Goal: Task Accomplishment & Management: Complete application form

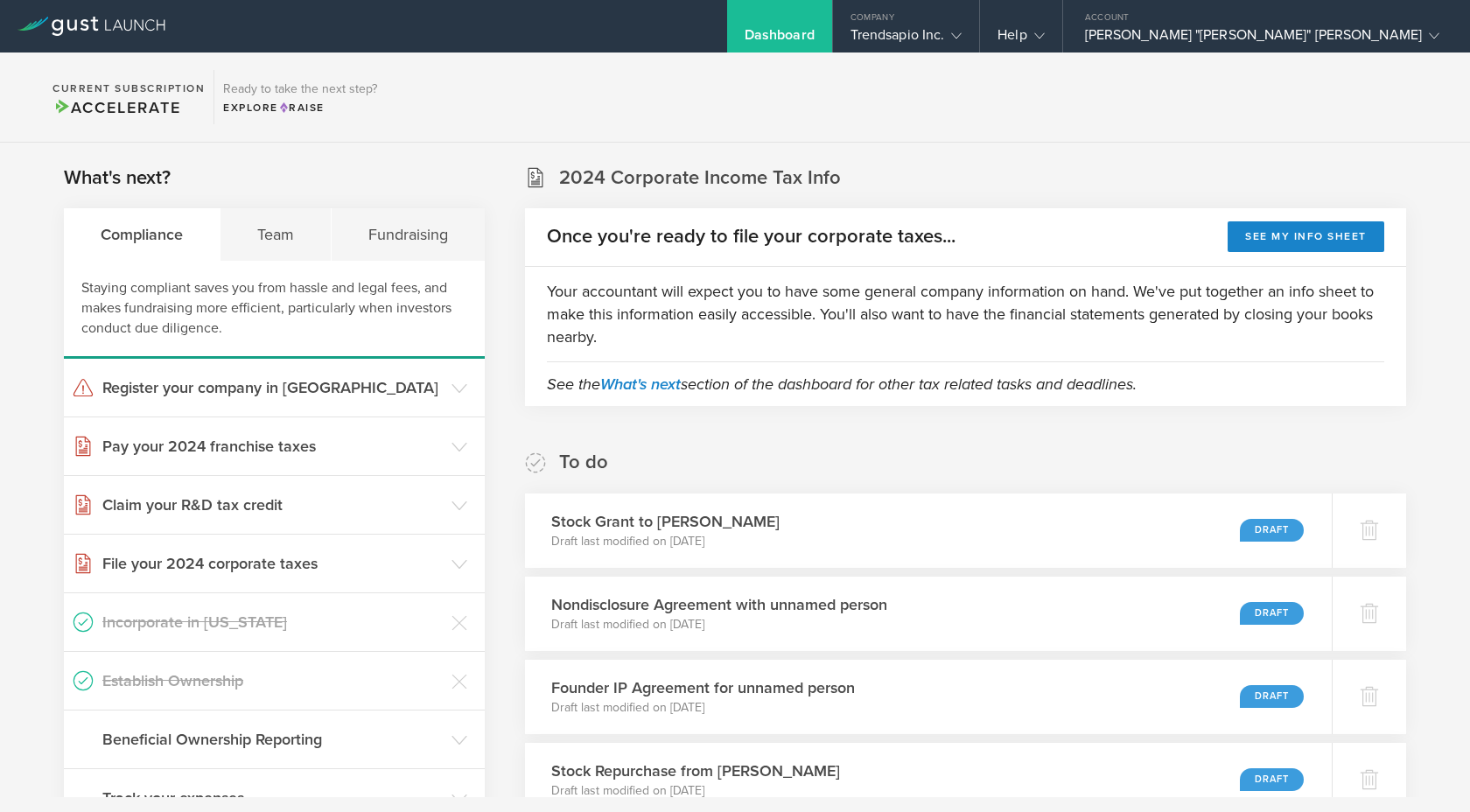
scroll to position [210, 0]
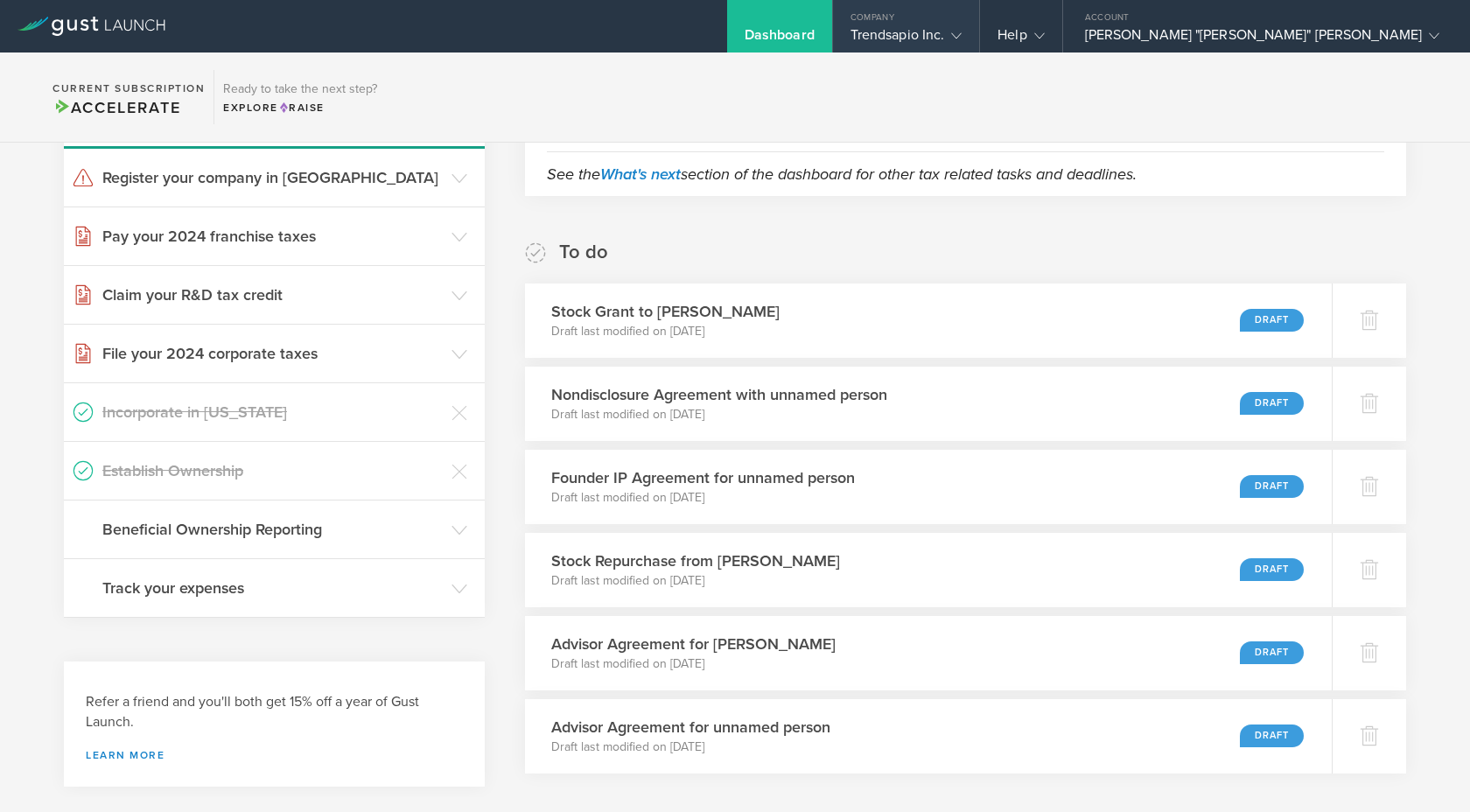
click at [962, 38] on icon at bounding box center [957, 36] width 11 height 11
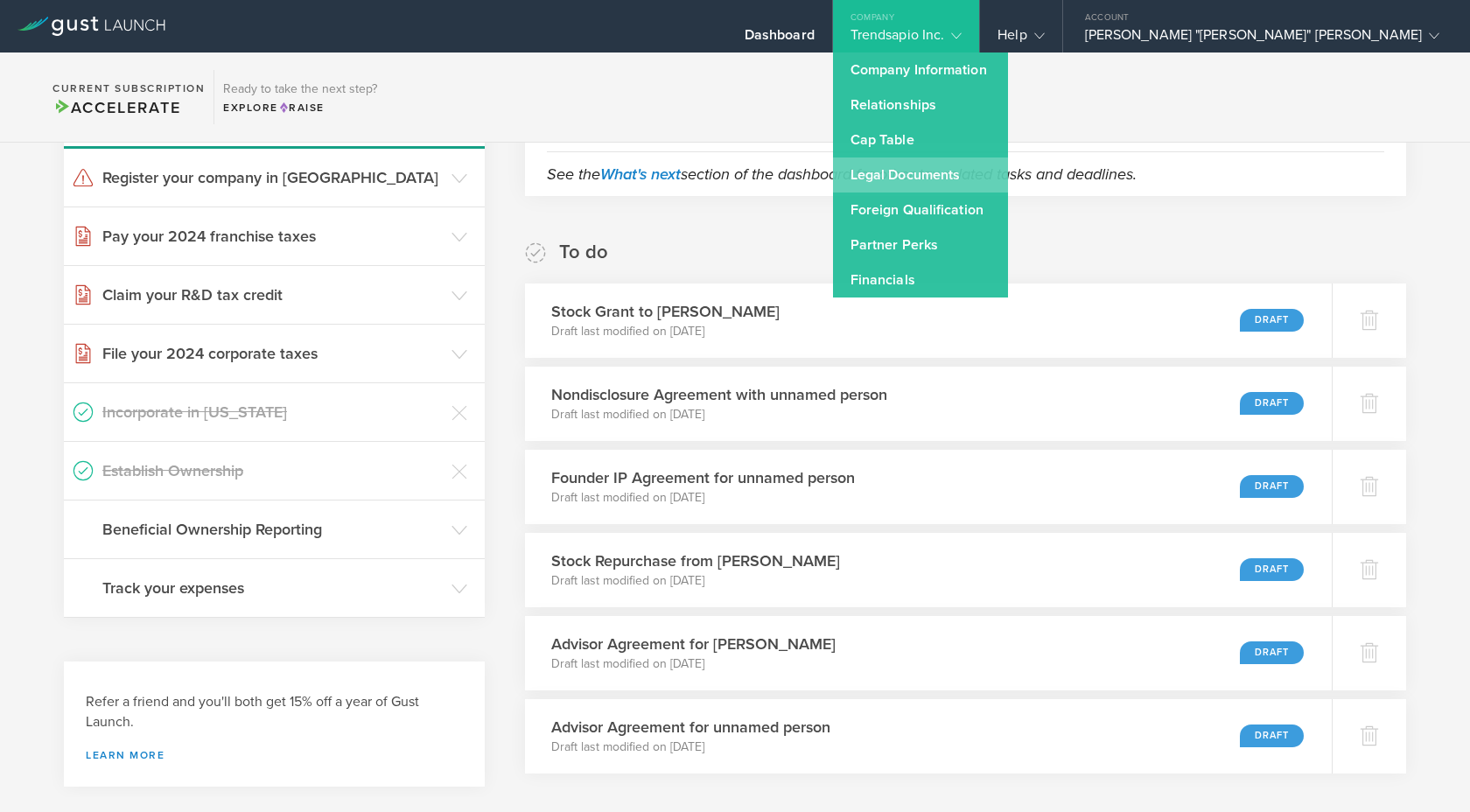
click at [1008, 173] on link "Legal Documents" at bounding box center [921, 175] width 175 height 35
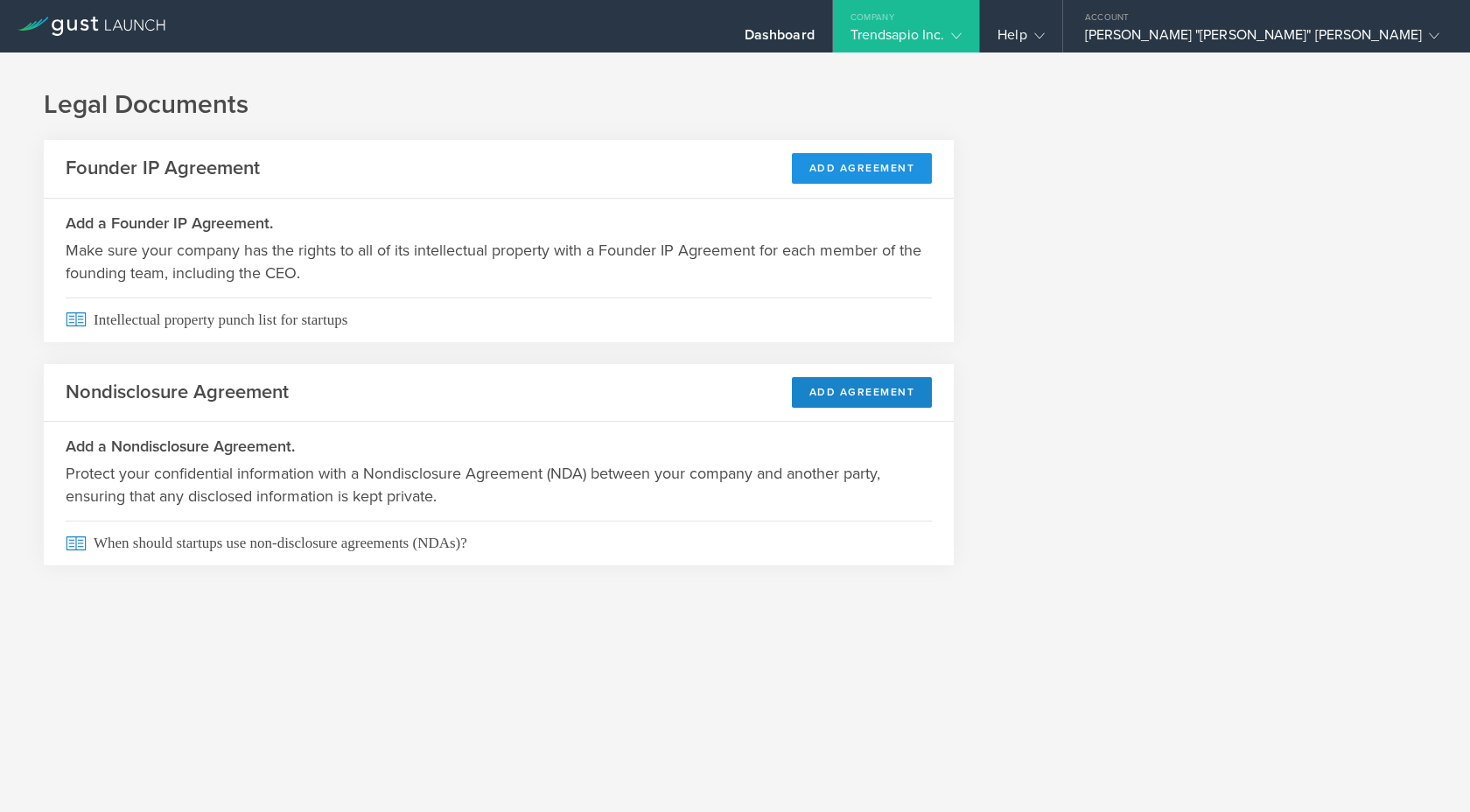
click at [872, 174] on button "Add Agreement" at bounding box center [862, 168] width 141 height 31
click at [862, 387] on button "Add Agreement" at bounding box center [862, 392] width 141 height 31
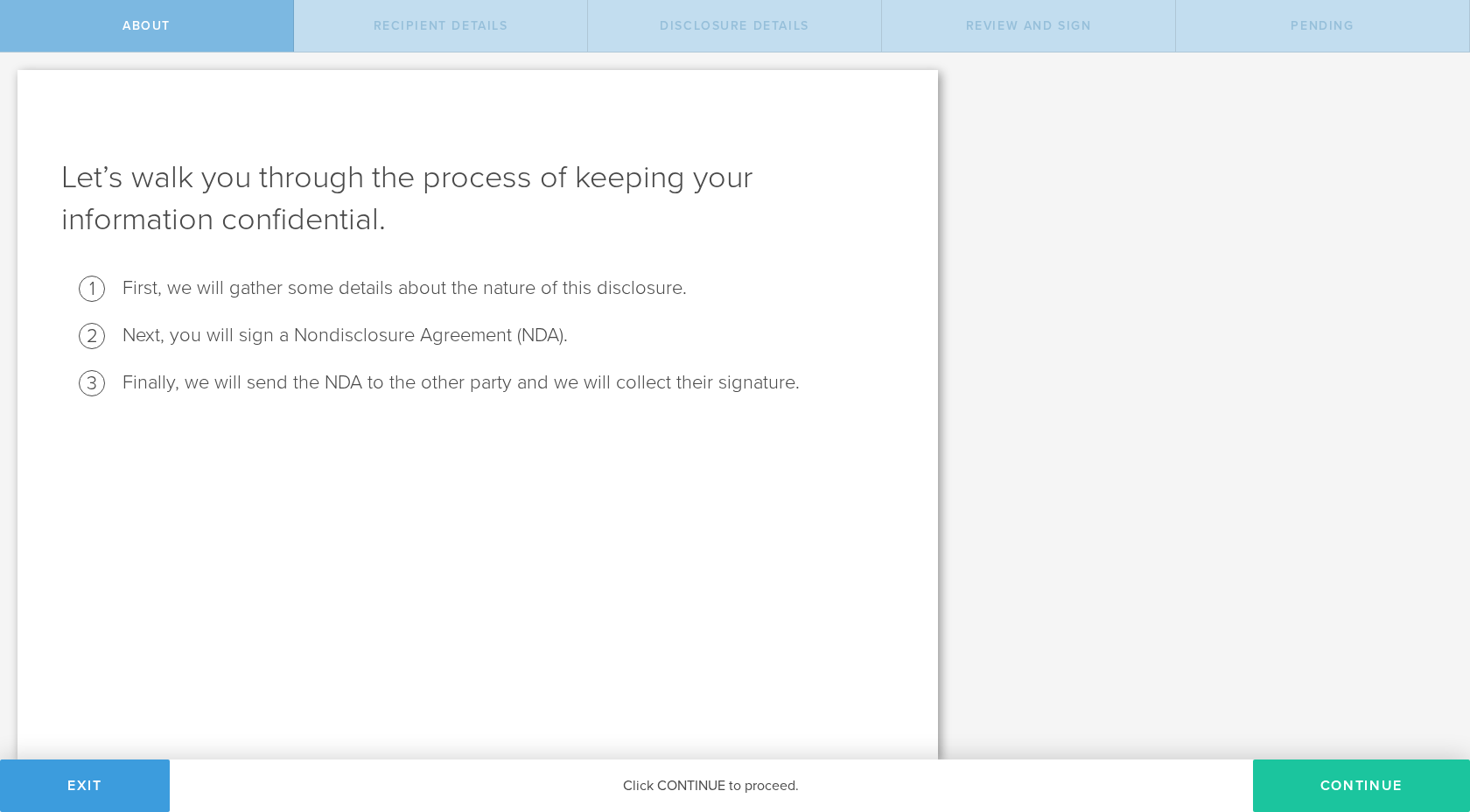
click at [1317, 804] on button "Continue" at bounding box center [1361, 786] width 217 height 53
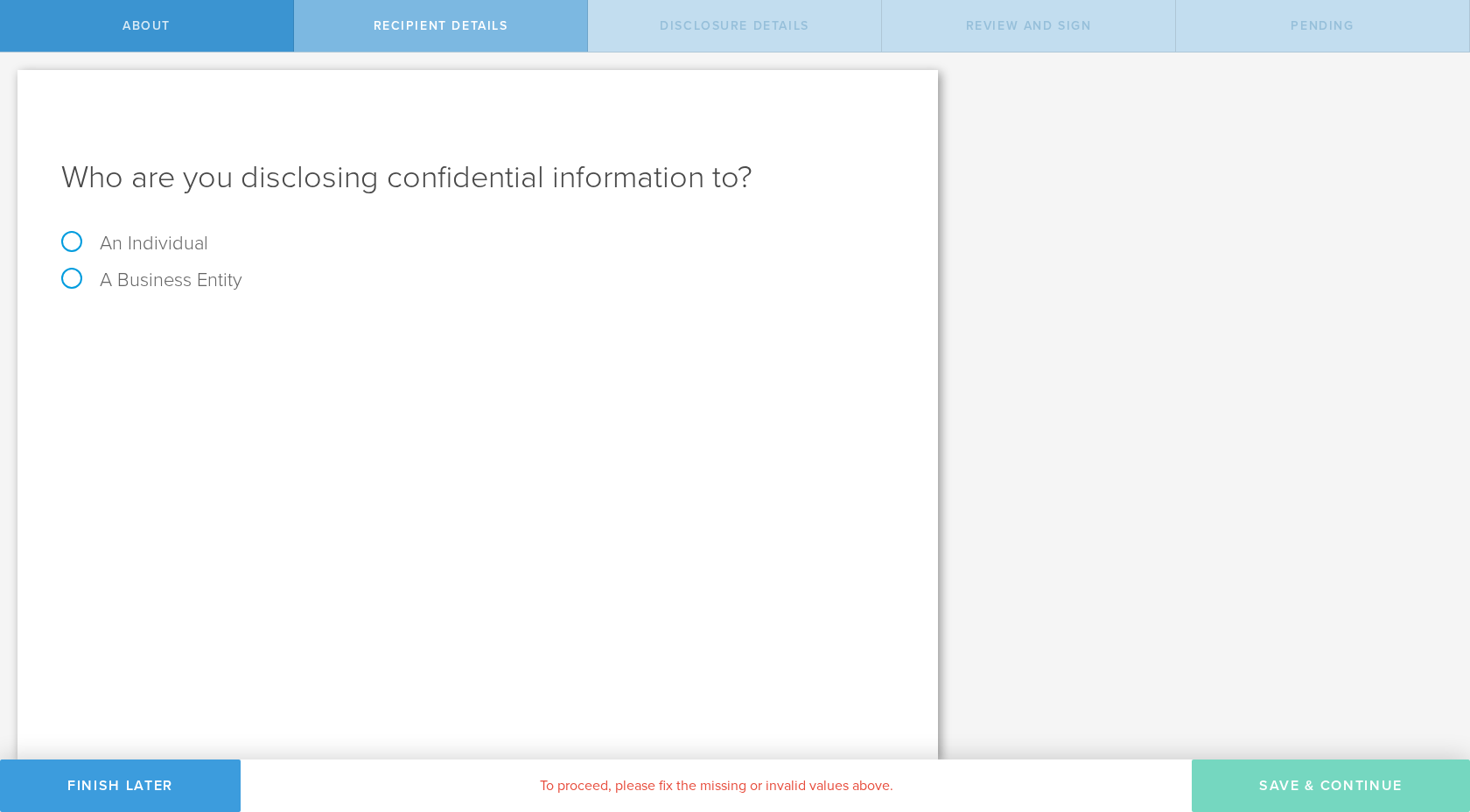
click at [142, 247] on label "An Individual" at bounding box center [135, 243] width 147 height 23
click at [11, 81] on input "An Individual" at bounding box center [5, 67] width 11 height 28
radio input "true"
click at [250, 322] on input "text" at bounding box center [544, 329] width 702 height 26
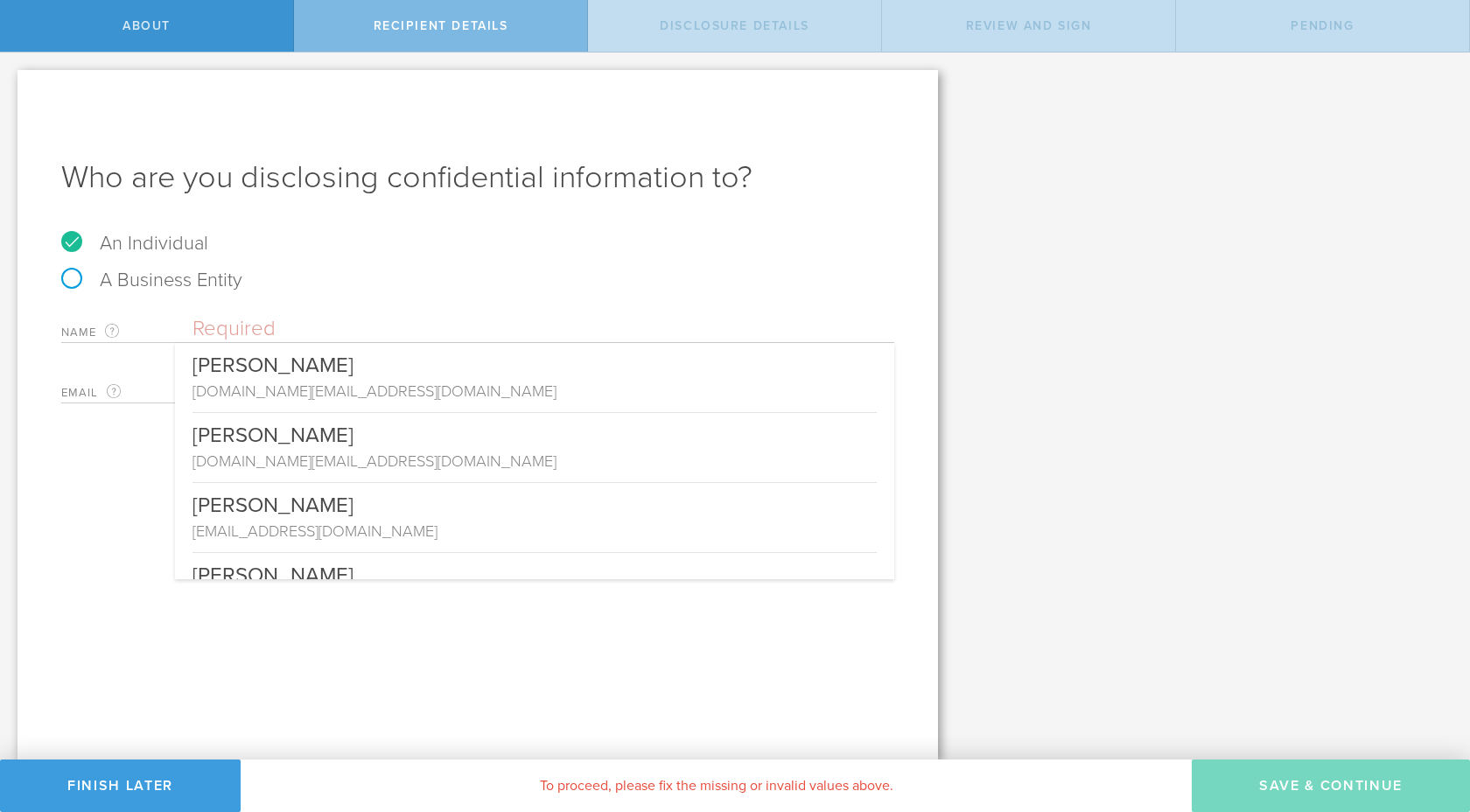
paste input "[PERSON_NAME]"
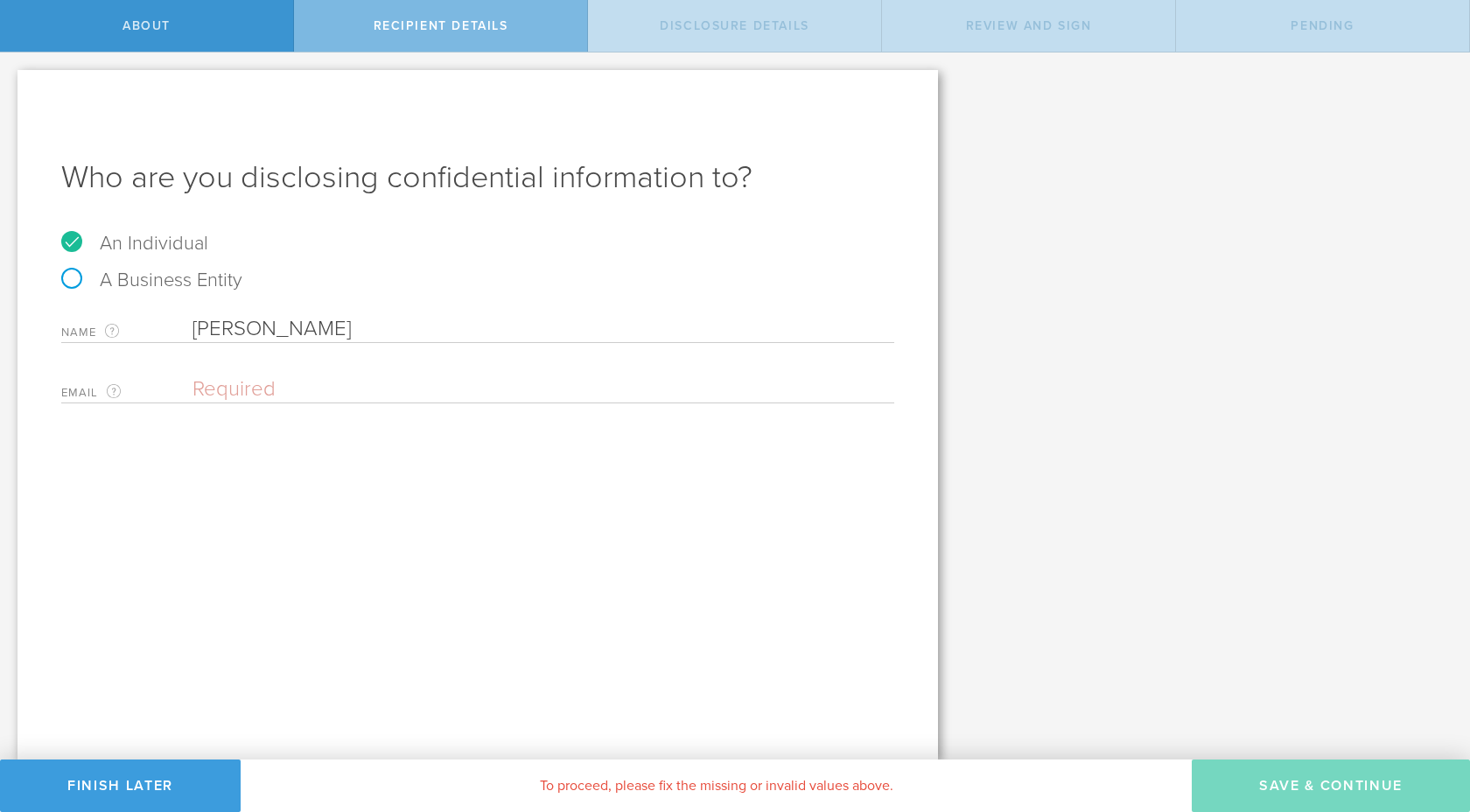
type input "[PERSON_NAME]"
click at [231, 389] on input "email" at bounding box center [539, 389] width 693 height 26
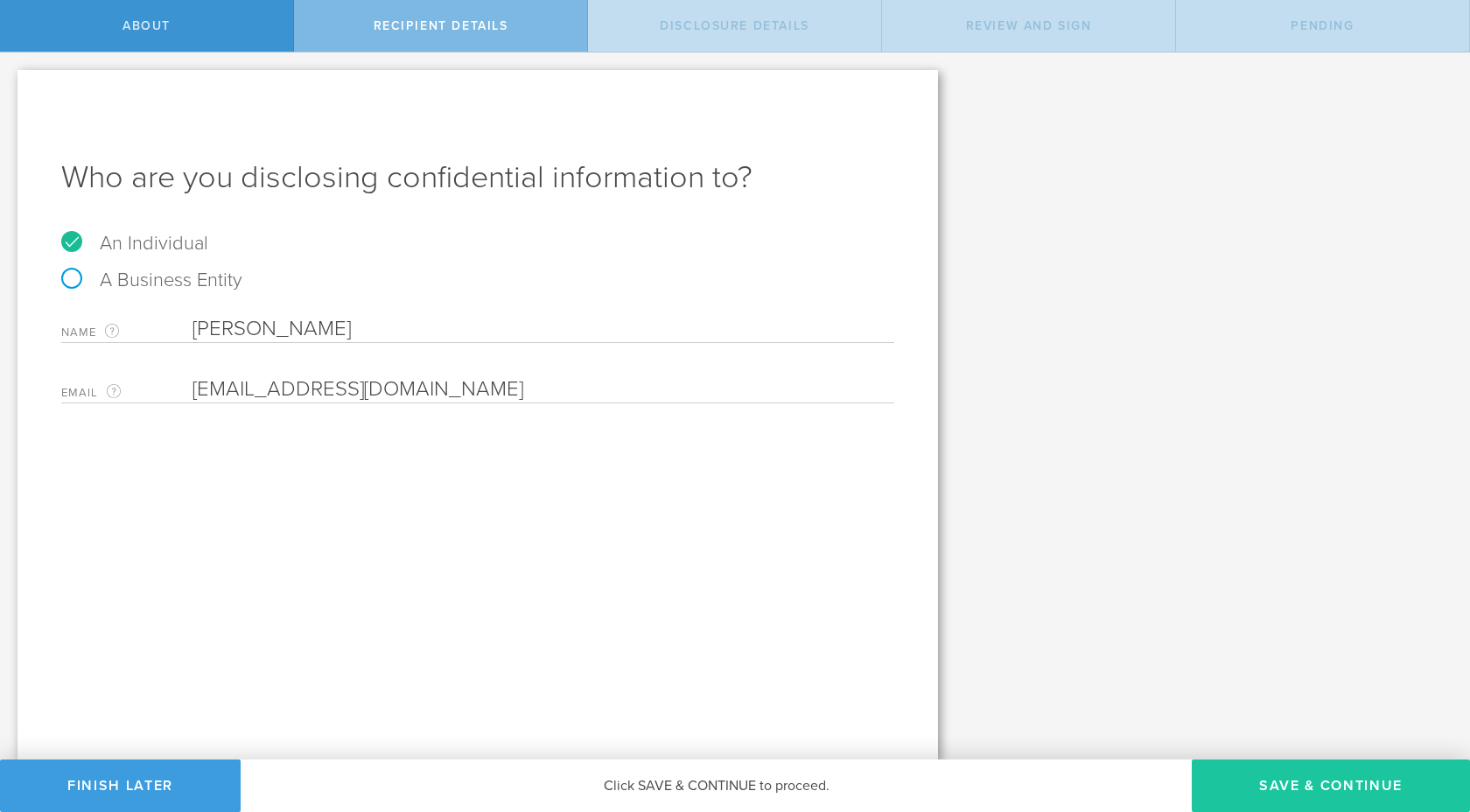
type input "[EMAIL_ADDRESS][DOMAIN_NAME]"
click at [1271, 776] on button "Save & Continue" at bounding box center [1331, 786] width 278 height 53
select select "string:5 years"
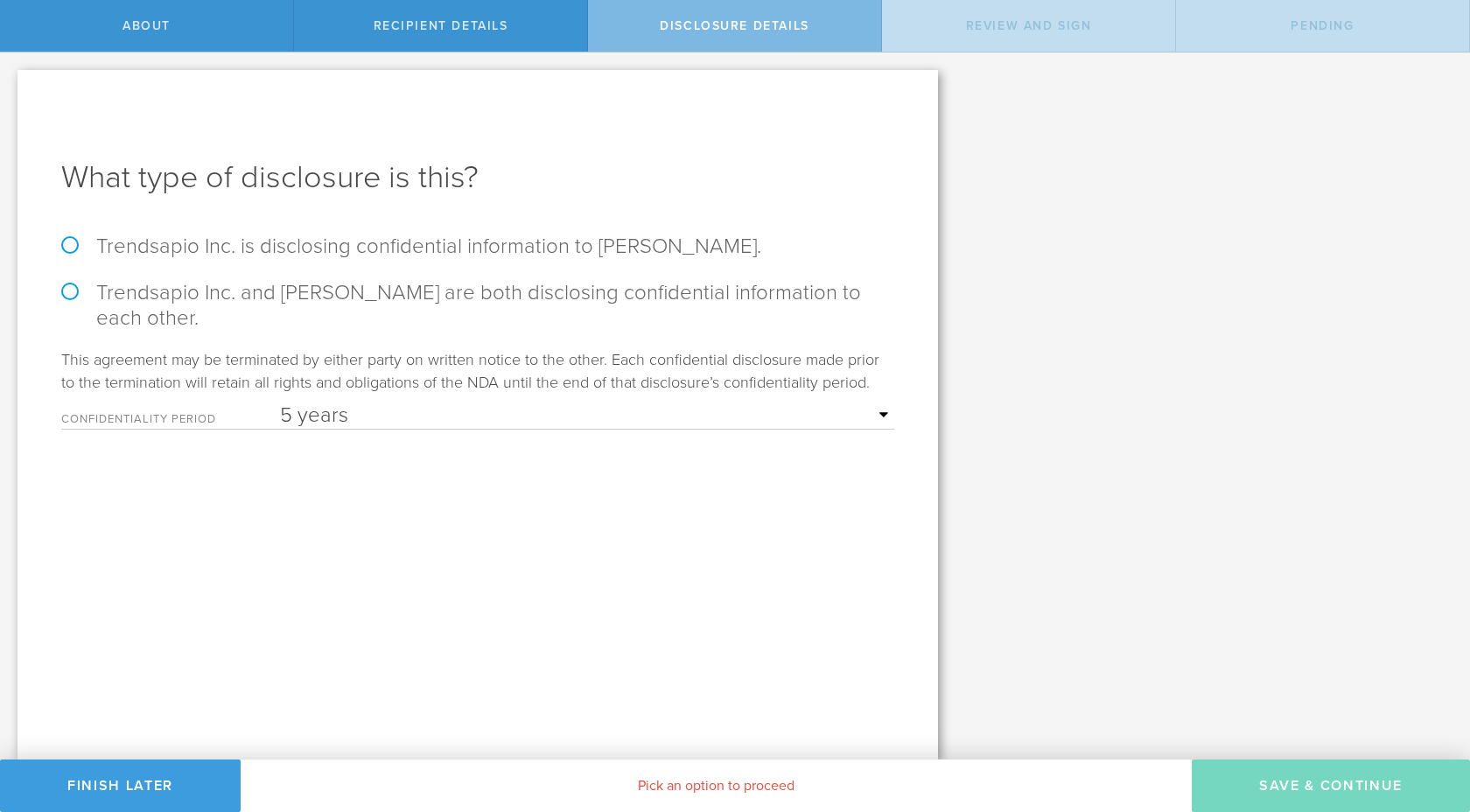
click at [71, 239] on label "Trendsapio Inc. is disclosing confidential information to Alina Andriishyna." at bounding box center [478, 246] width 833 height 25
click at [11, 89] on input "Trendsapio Inc. is disclosing confidential information to Alina Andriishyna." at bounding box center [5, 71] width 11 height 37
radio input "true"
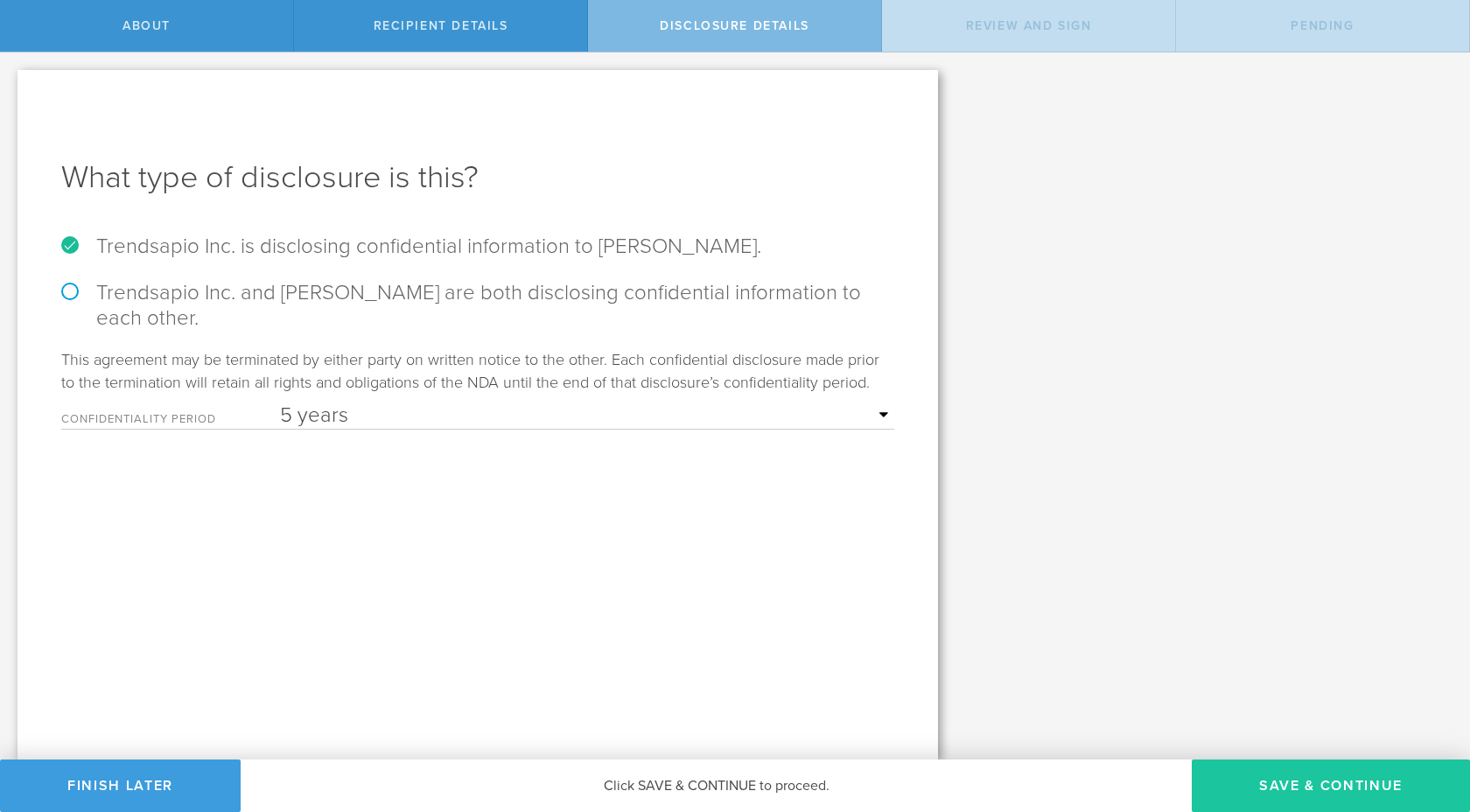
click at [1327, 776] on button "Save & Continue" at bounding box center [1331, 786] width 278 height 53
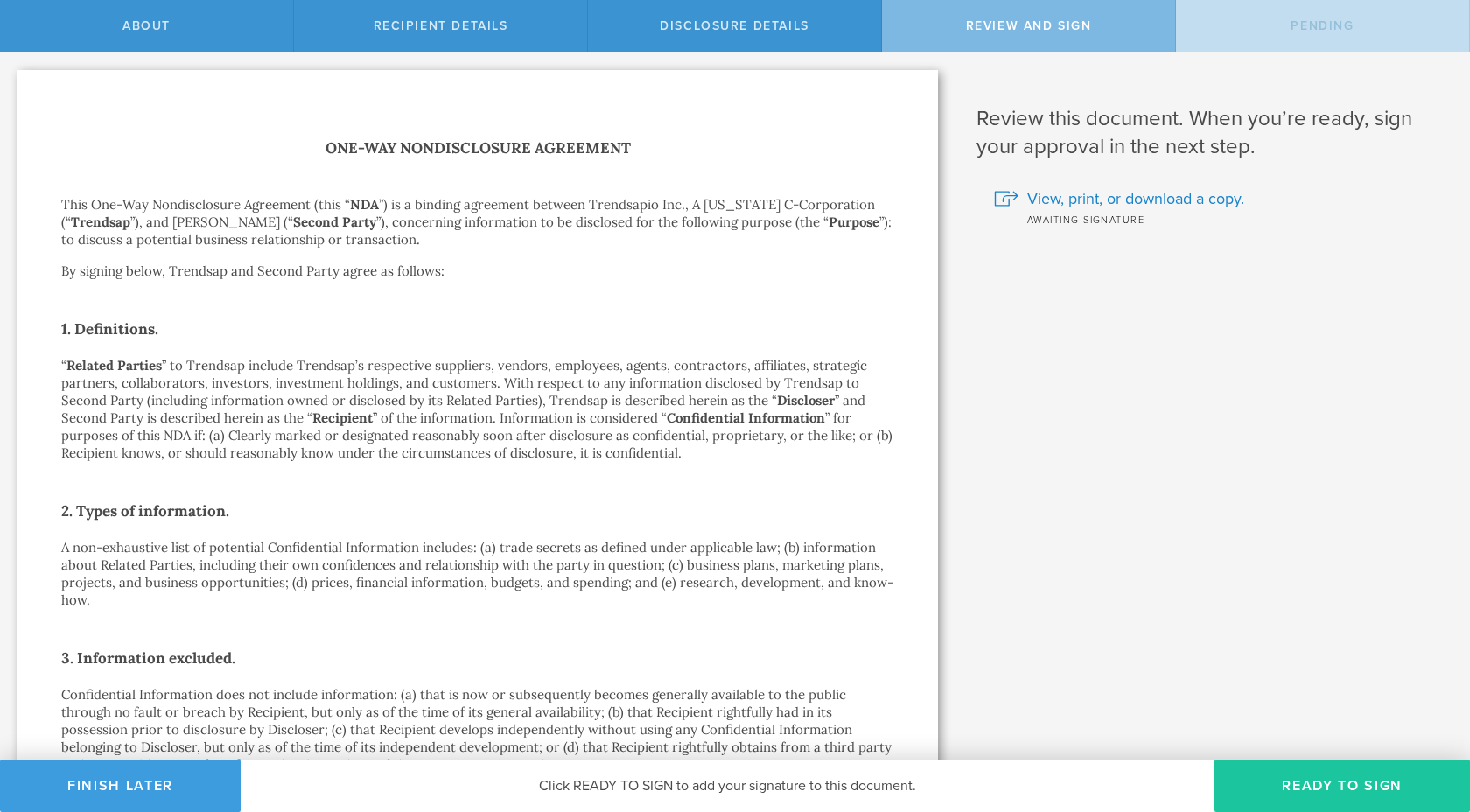
click at [1334, 780] on button "Ready to Sign" at bounding box center [1342, 786] width 255 height 53
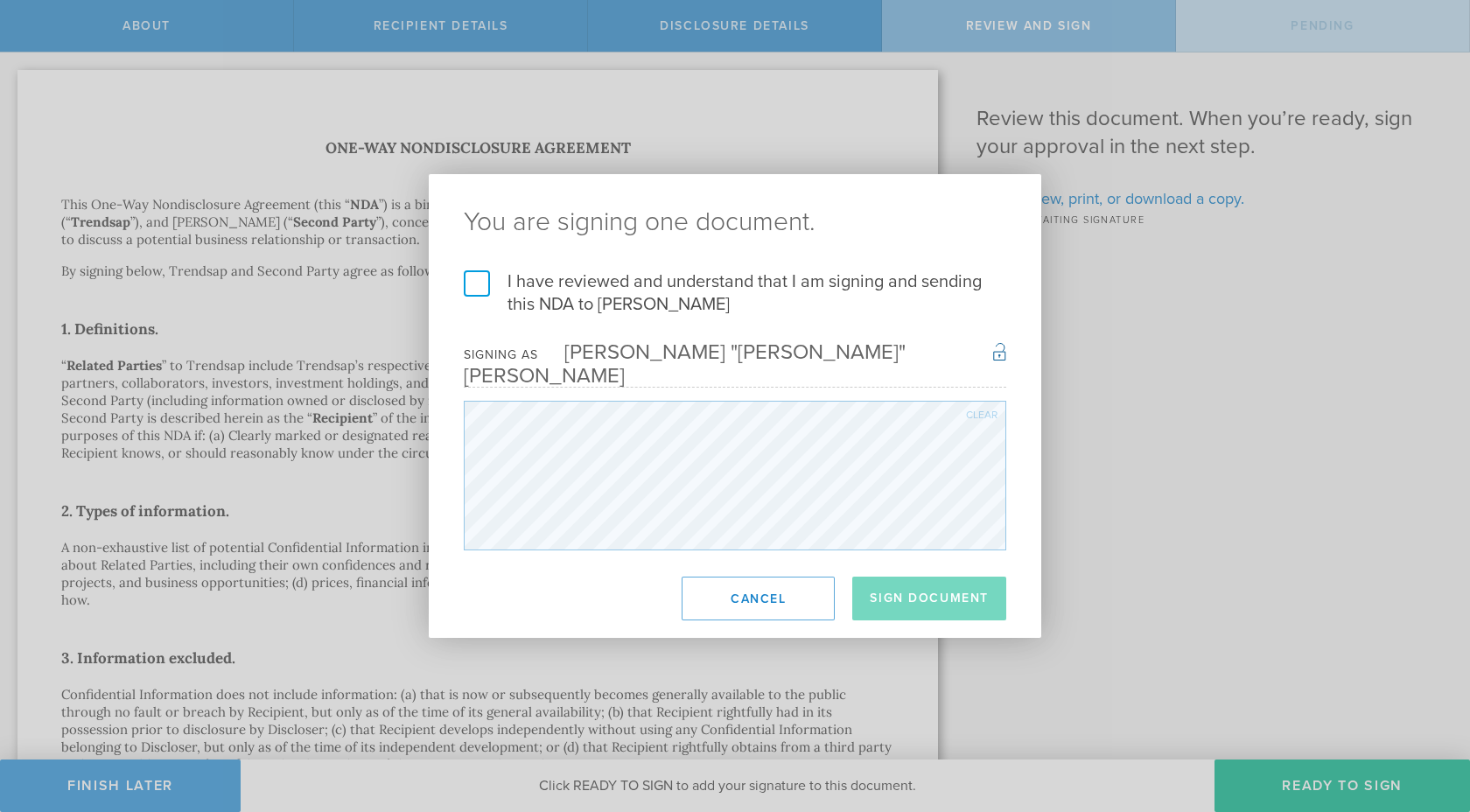
click at [479, 298] on label "I have reviewed and understand that I am signing and sending this NDA to Alina …" at bounding box center [735, 293] width 543 height 46
click at [0, 0] on input "I have reviewed and understand that I am signing and sending this NDA to Alina …" at bounding box center [0, 0] width 0 height 0
click at [932, 594] on button "Sign Document" at bounding box center [930, 599] width 154 height 44
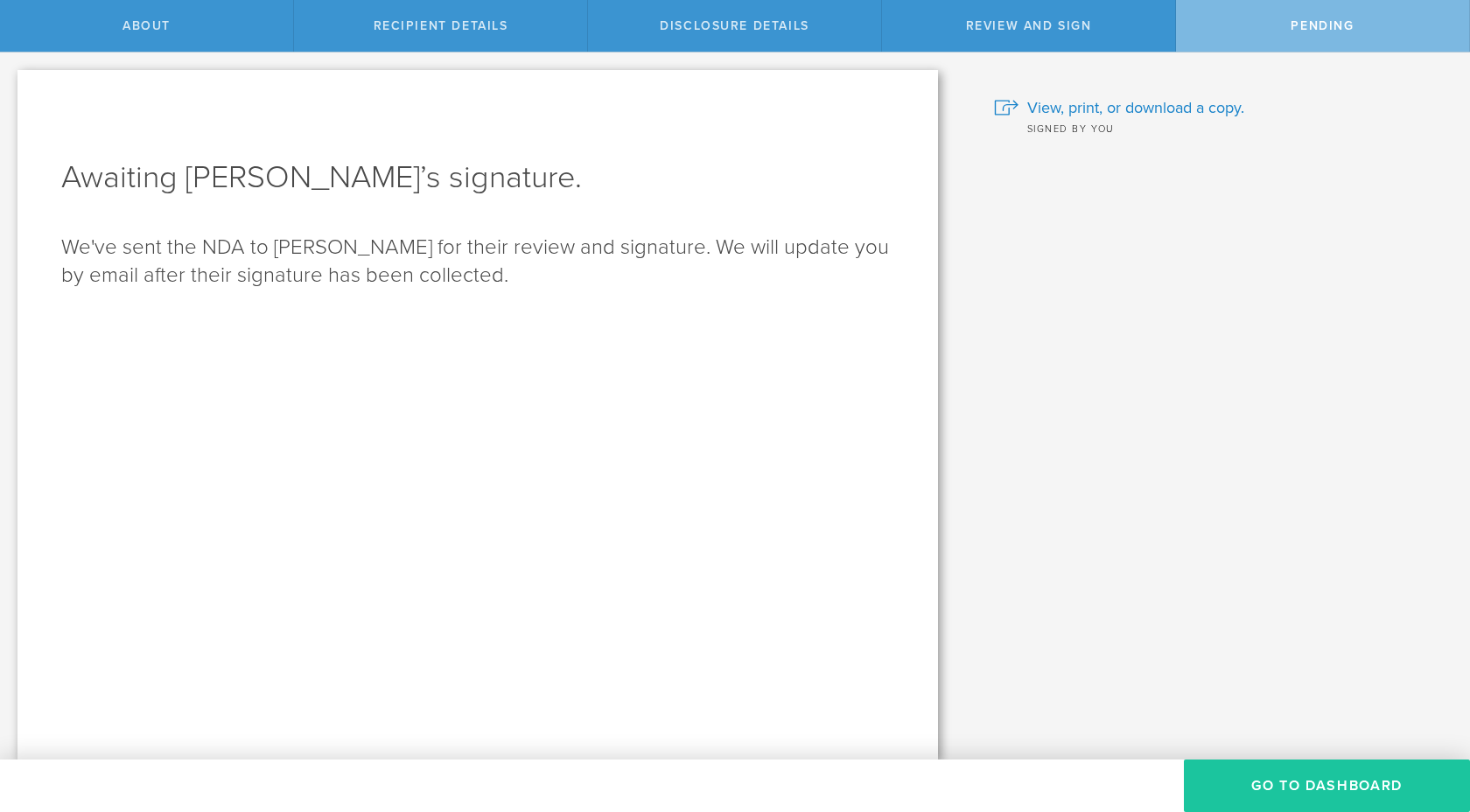
click at [1303, 780] on button "Go to dashboard" at bounding box center [1327, 786] width 286 height 53
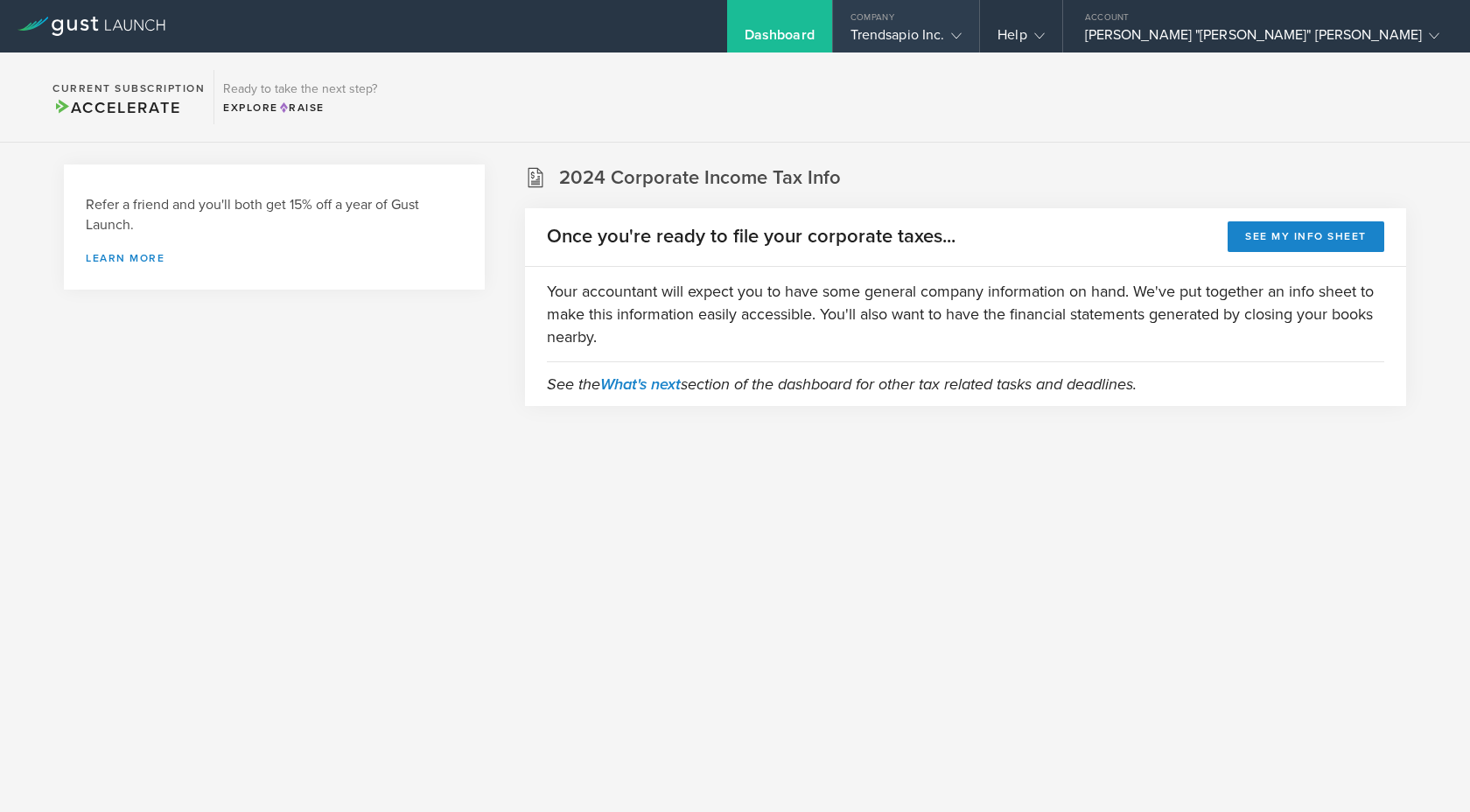
click at [962, 39] on icon at bounding box center [957, 36] width 11 height 11
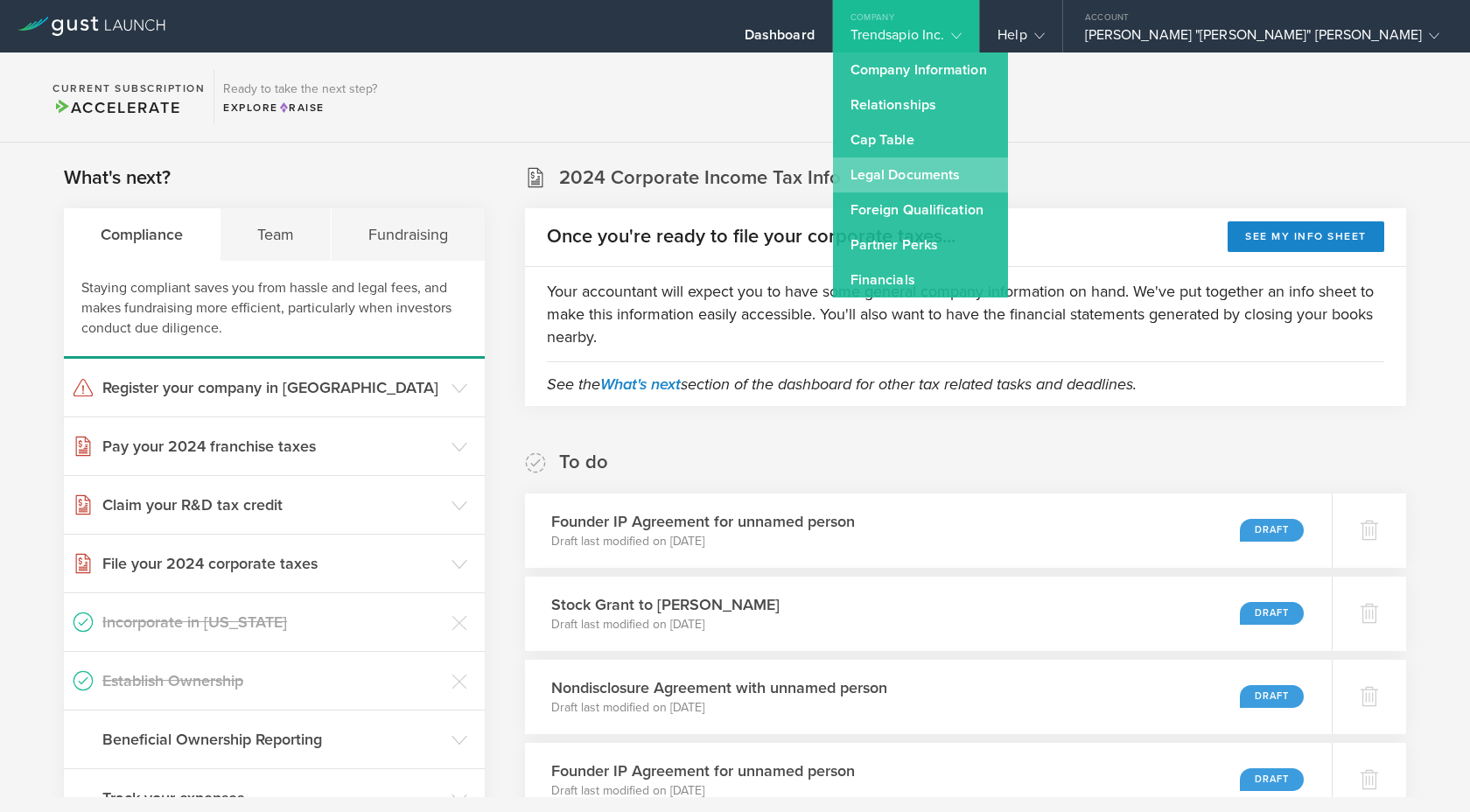
click at [1008, 175] on link "Legal Documents" at bounding box center [921, 175] width 175 height 35
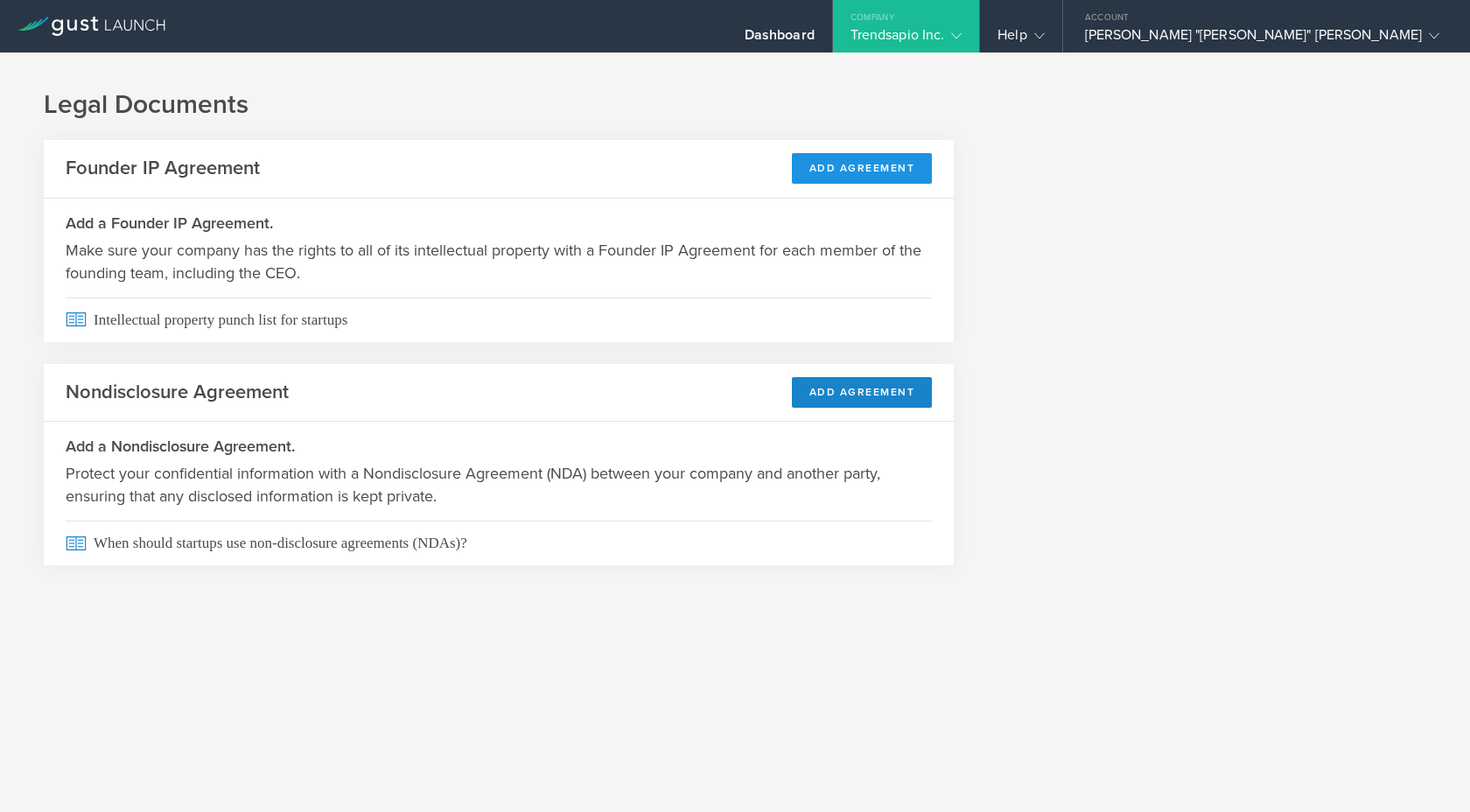
click at [839, 163] on button "Add Agreement" at bounding box center [862, 168] width 141 height 31
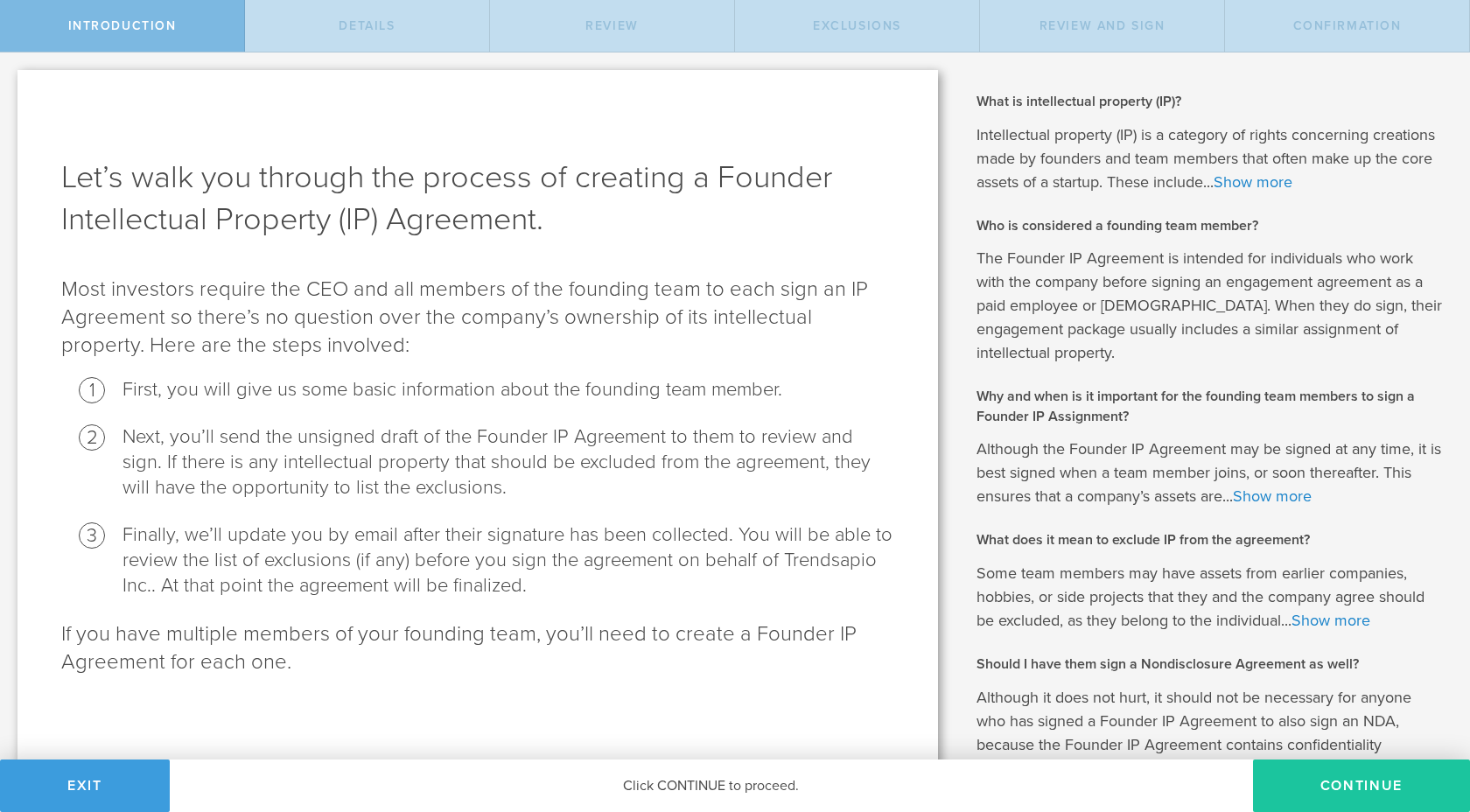
click at [1334, 786] on button "Continue" at bounding box center [1361, 786] width 217 height 53
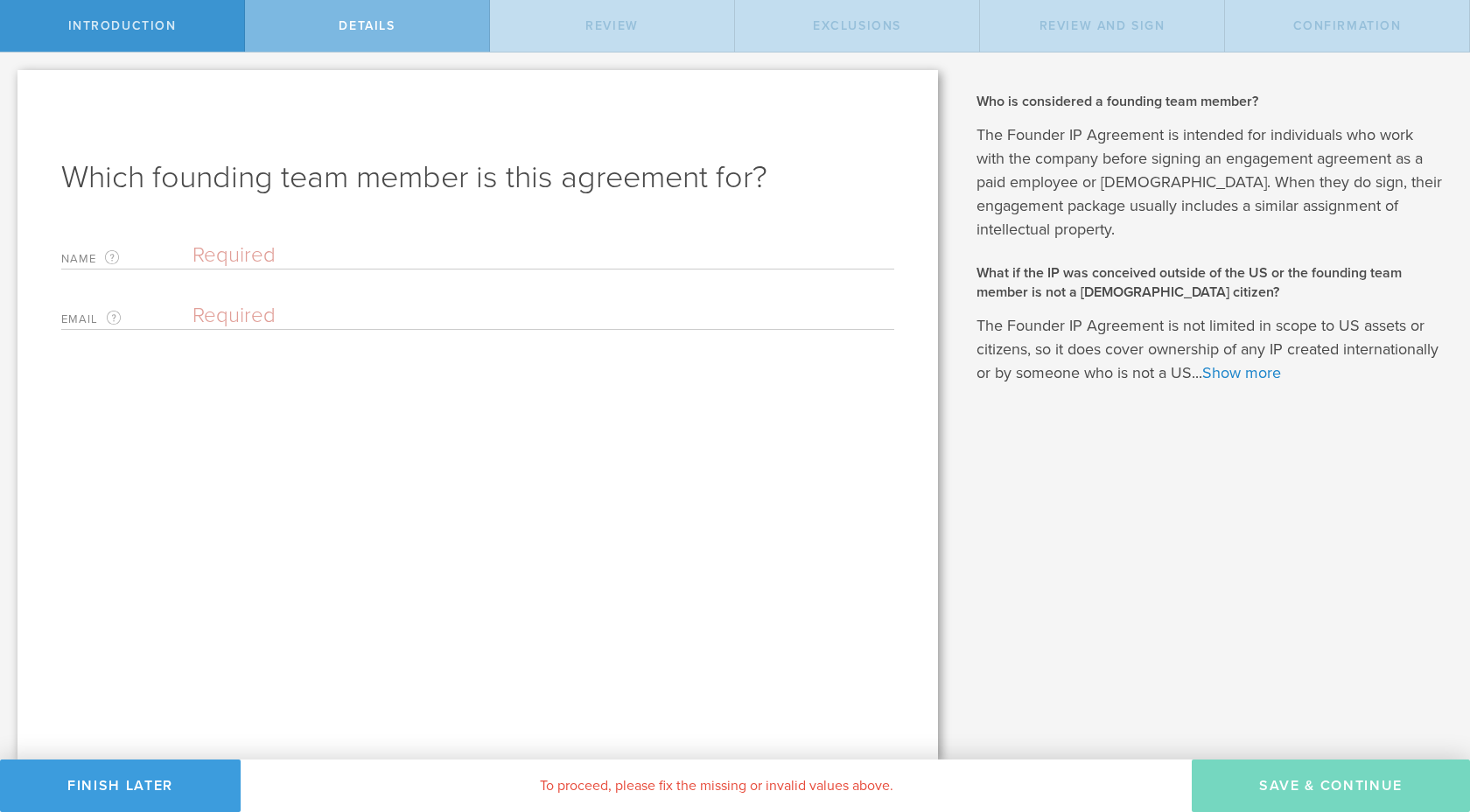
click at [270, 260] on input "text" at bounding box center [544, 255] width 702 height 26
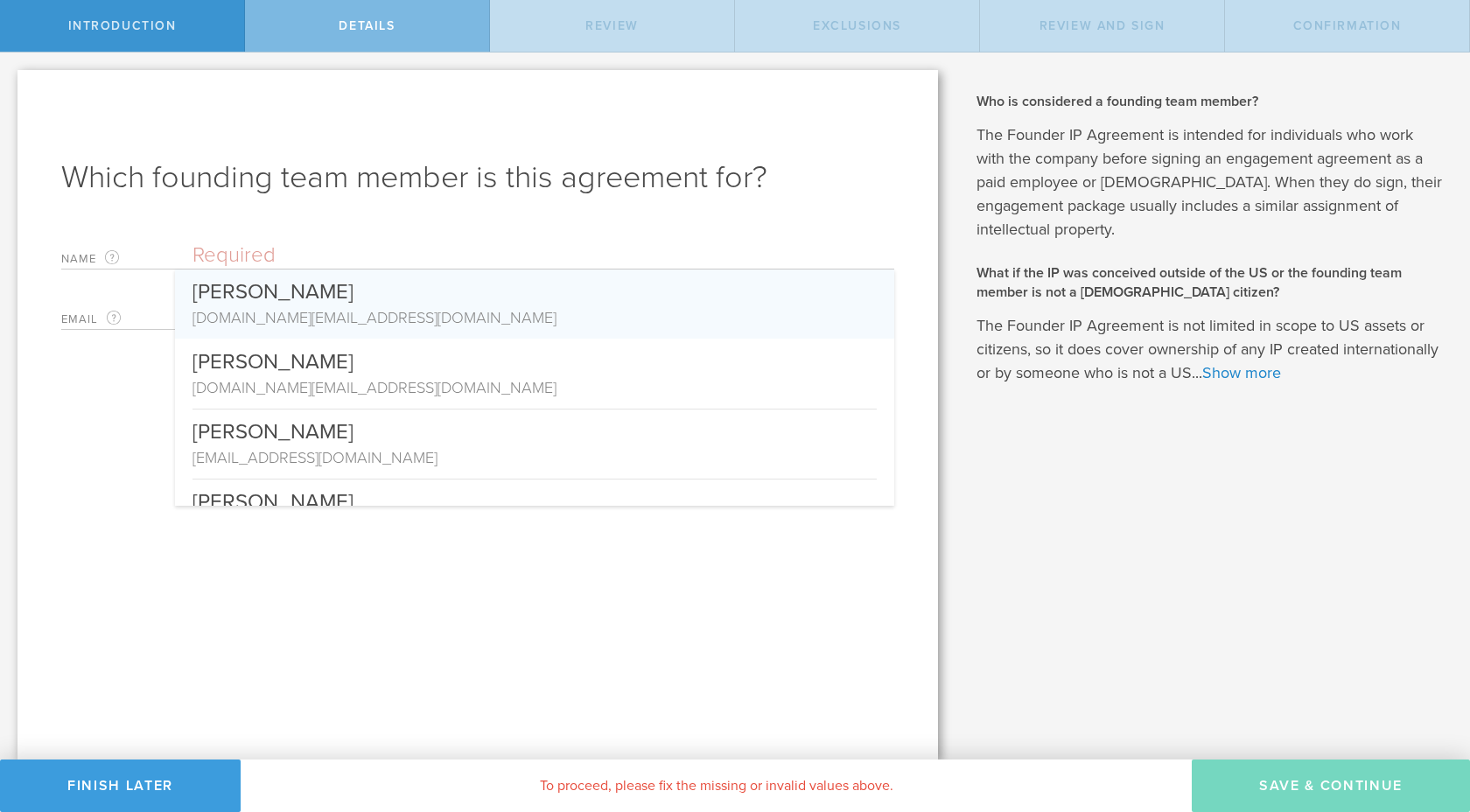
click at [364, 256] on input "text" at bounding box center [544, 255] width 702 height 26
type input "a"
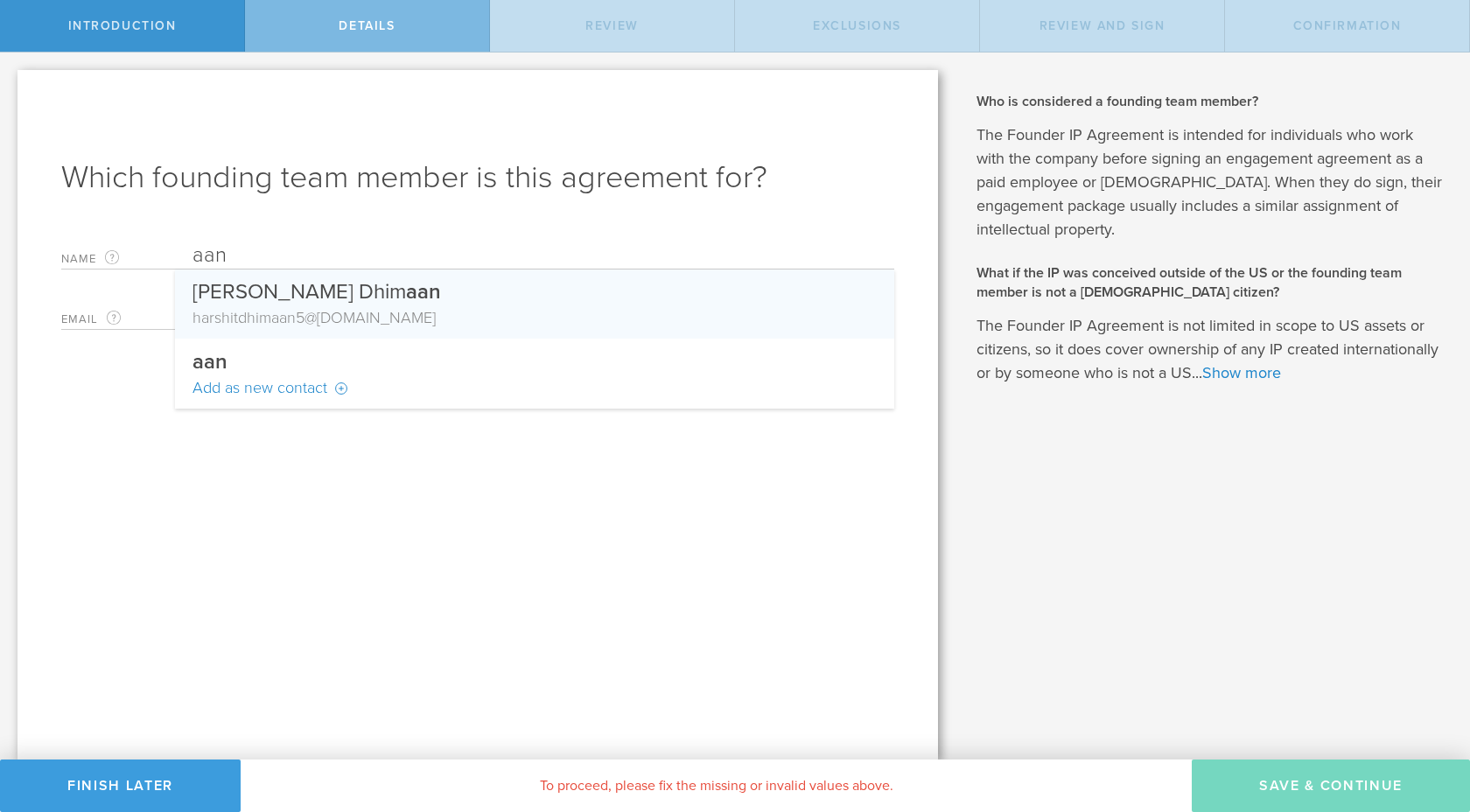
click at [294, 244] on input "aan" at bounding box center [544, 255] width 702 height 26
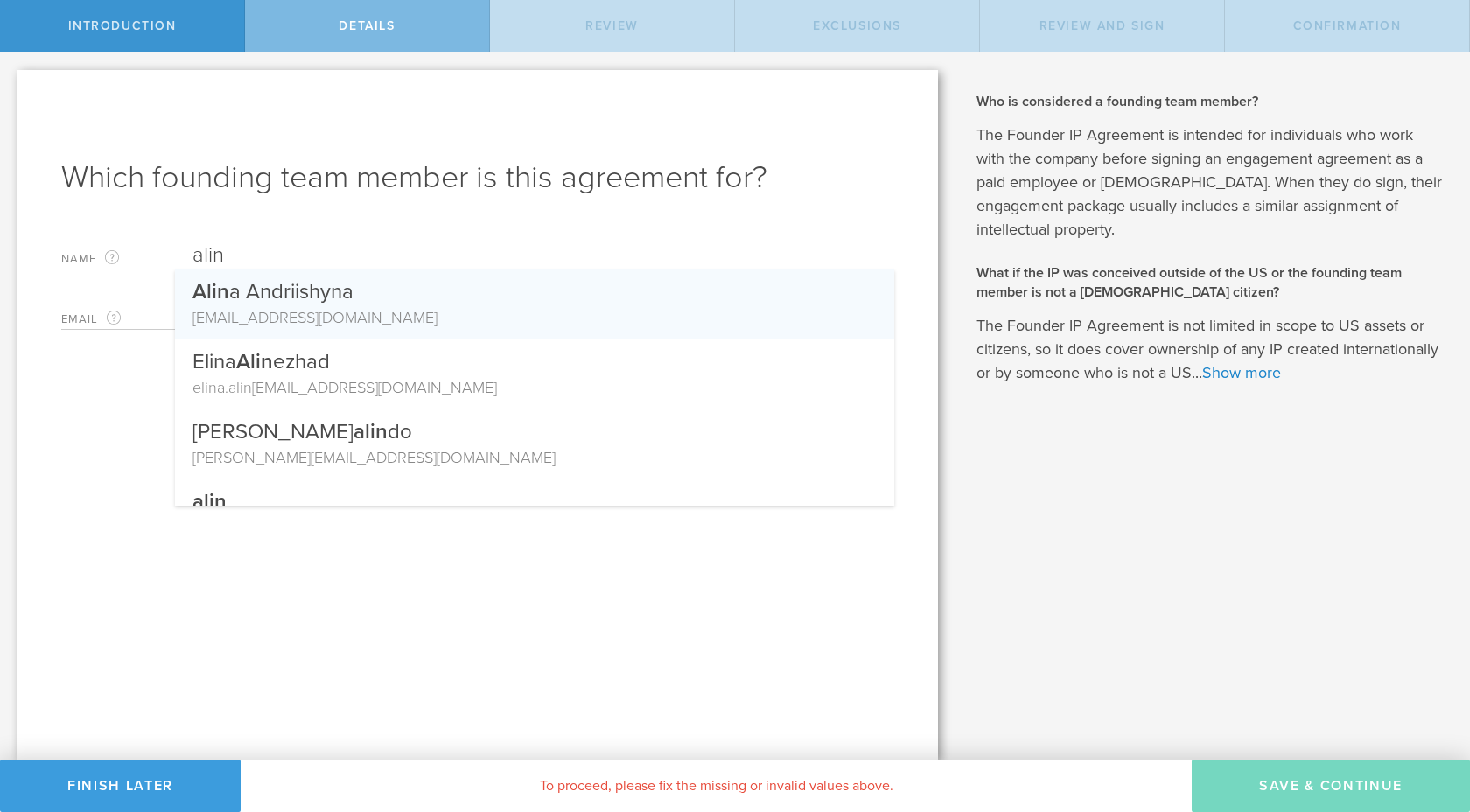
click at [354, 299] on div "Alin a [PERSON_NAME]" at bounding box center [535, 288] width 684 height 37
type input "[PERSON_NAME]"
type input "[EMAIL_ADDRESS][DOMAIN_NAME]"
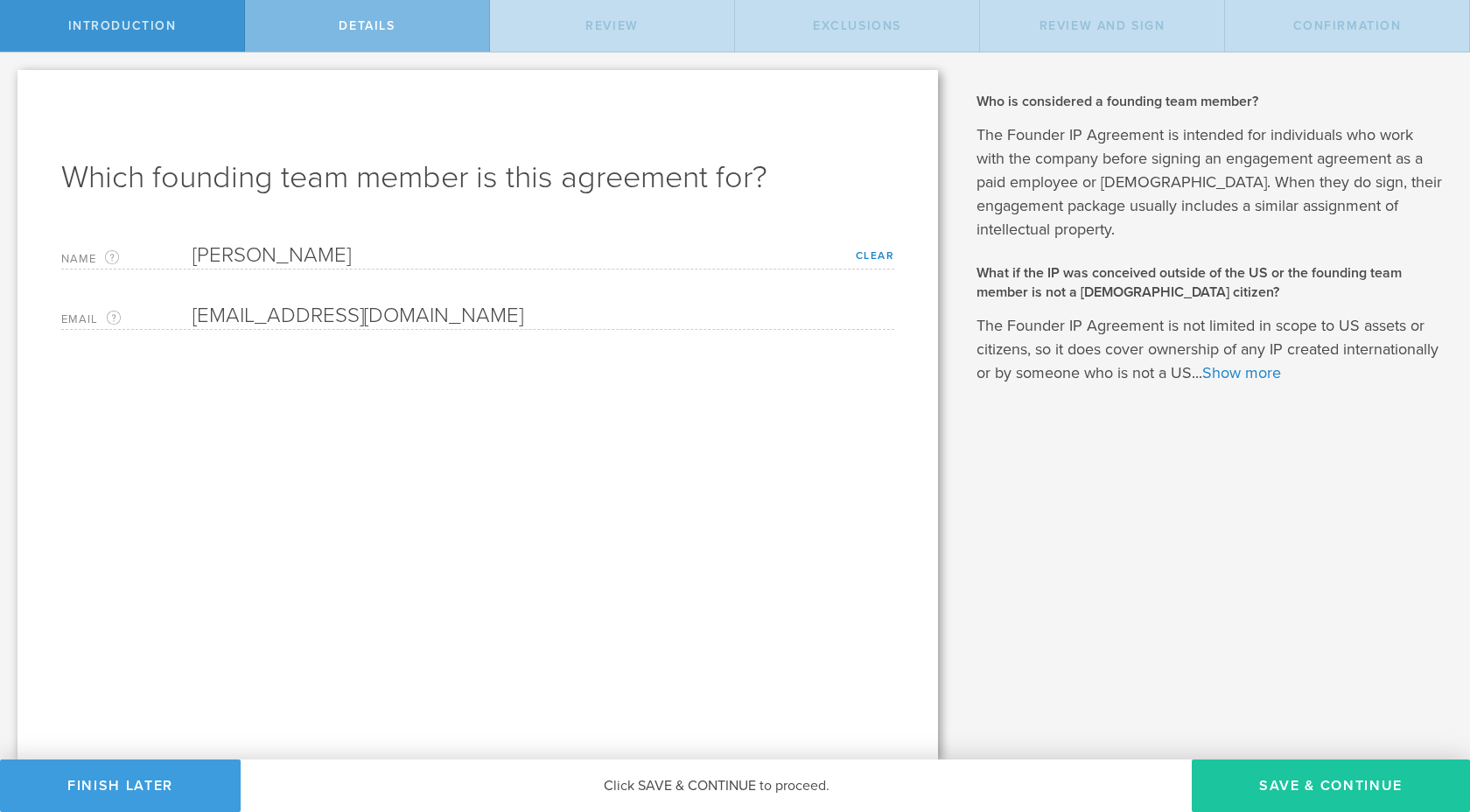
click at [1324, 791] on button "Save & Continue" at bounding box center [1331, 786] width 278 height 53
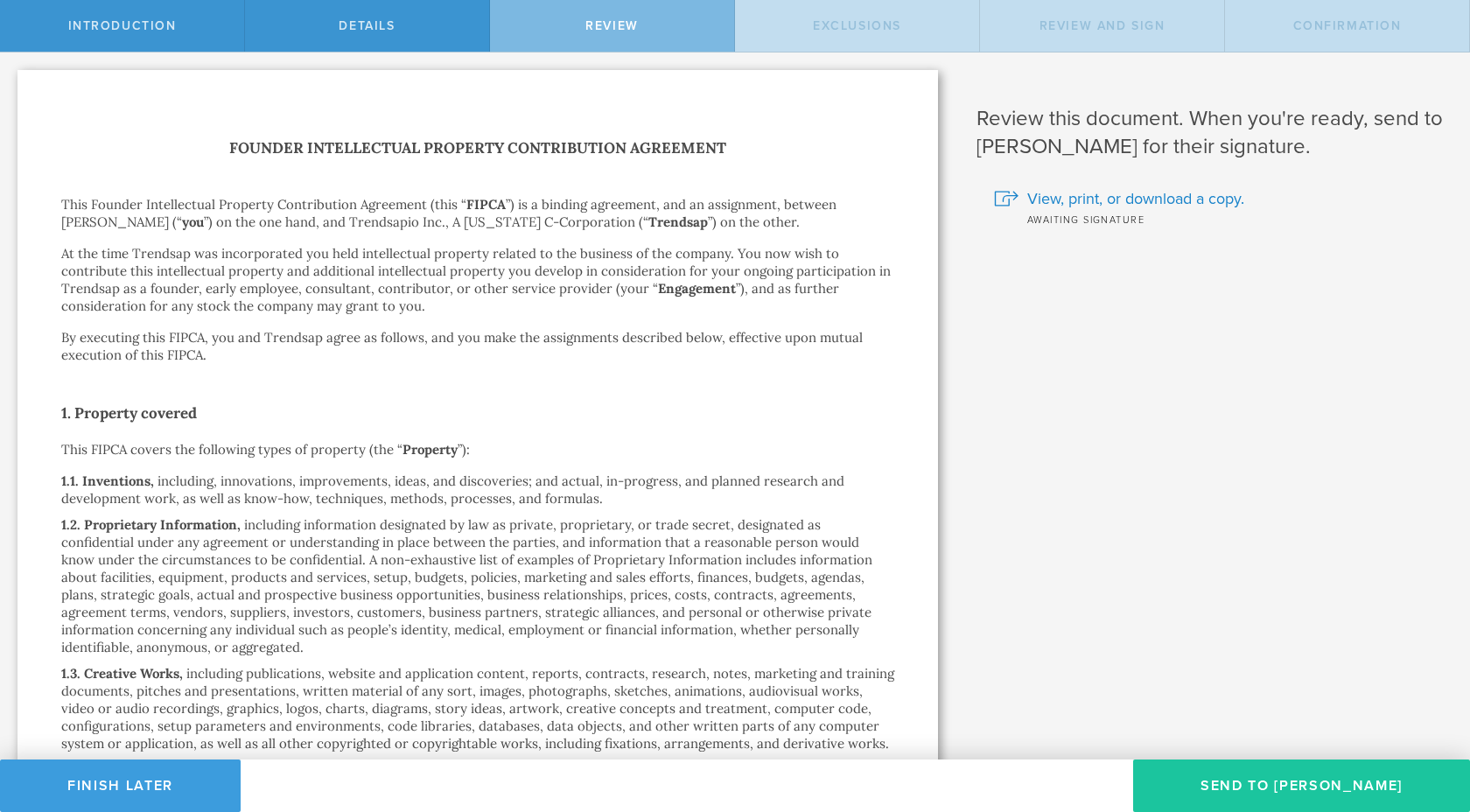
click at [1228, 786] on button "Send To [PERSON_NAME]" at bounding box center [1302, 786] width 337 height 53
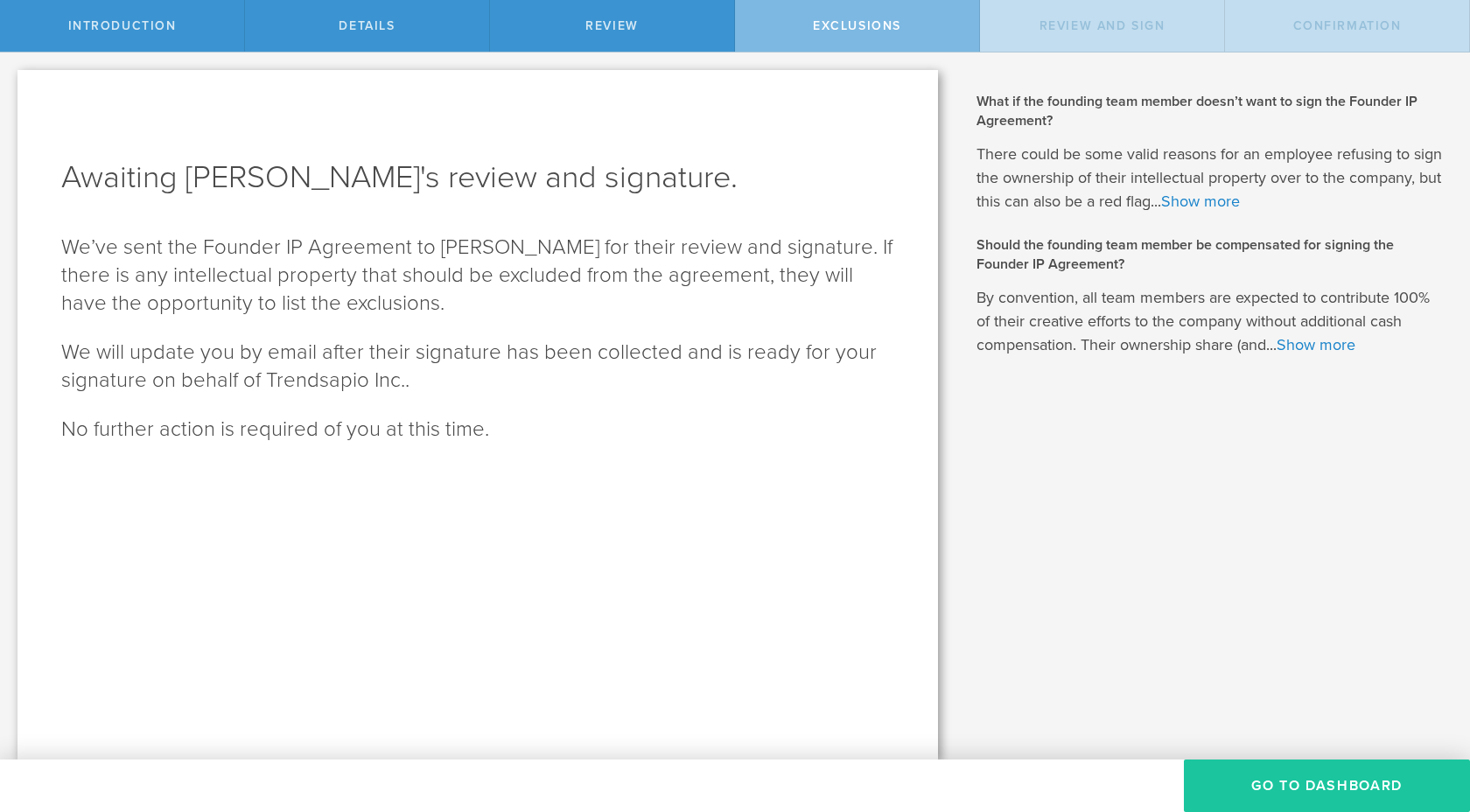
click at [1308, 794] on button "Go To Dashboard" at bounding box center [1327, 786] width 286 height 53
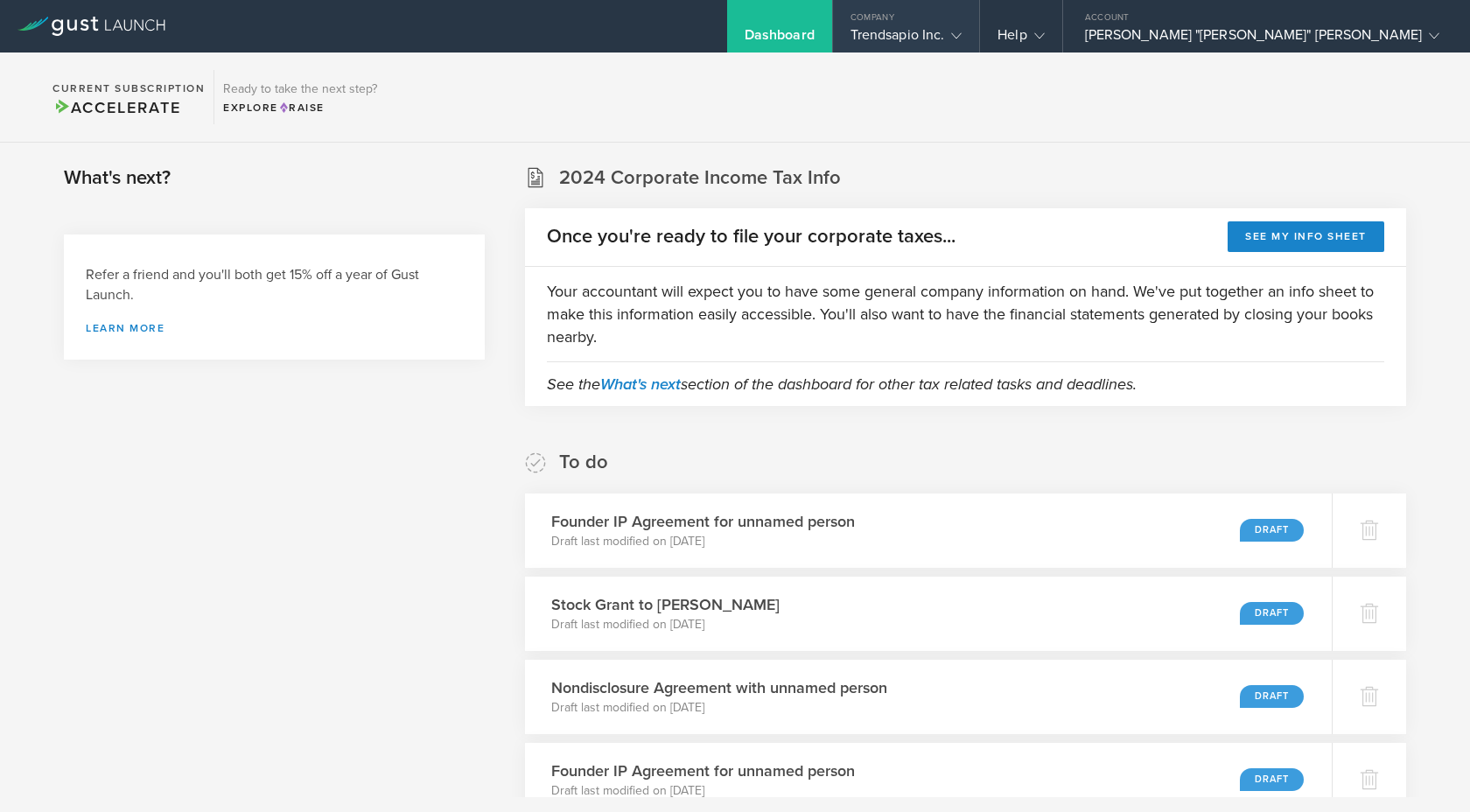
click at [981, 22] on div "Company" at bounding box center [907, 13] width 147 height 26
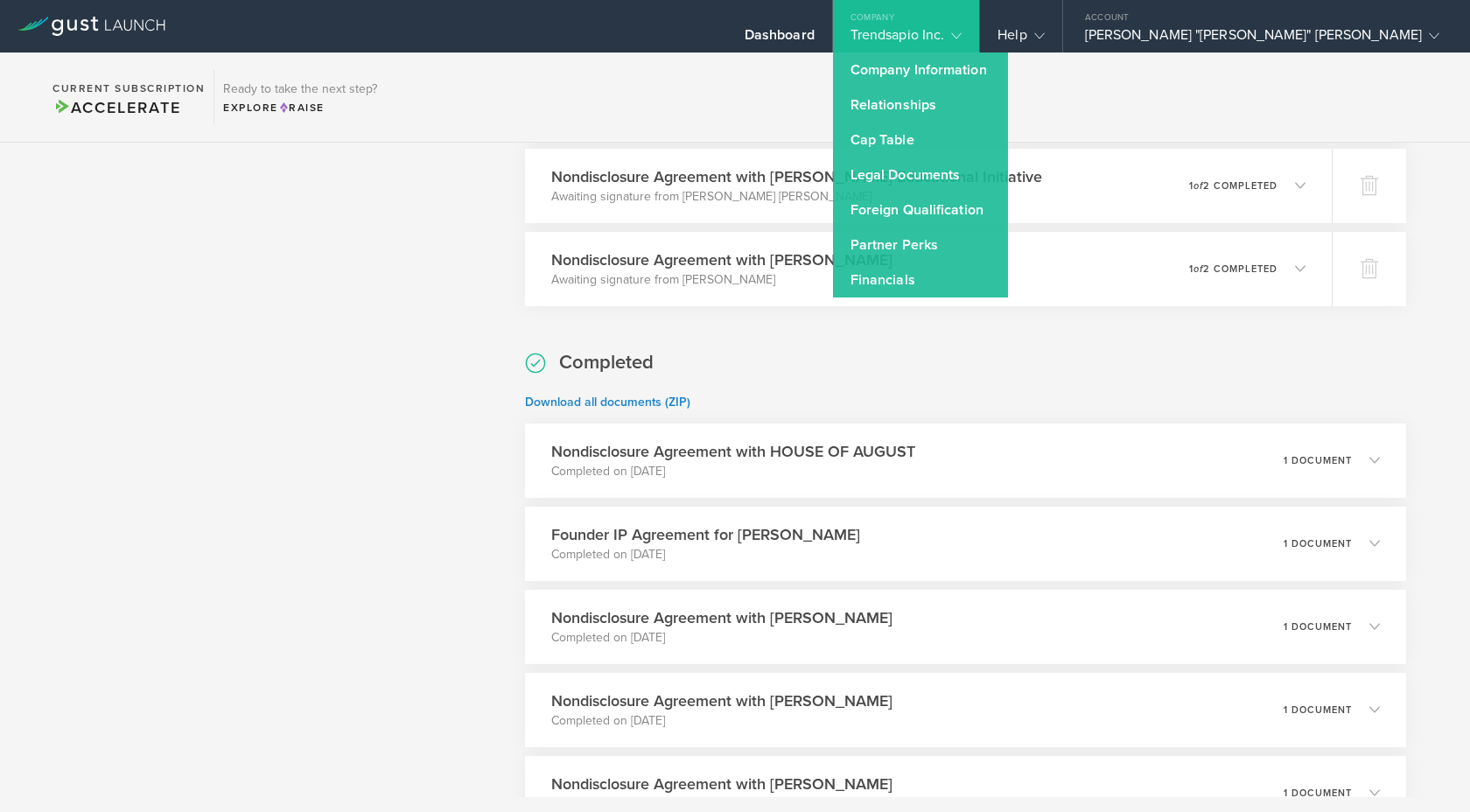
scroll to position [2171, 0]
click at [1378, 461] on icon at bounding box center [1382, 458] width 11 height 11
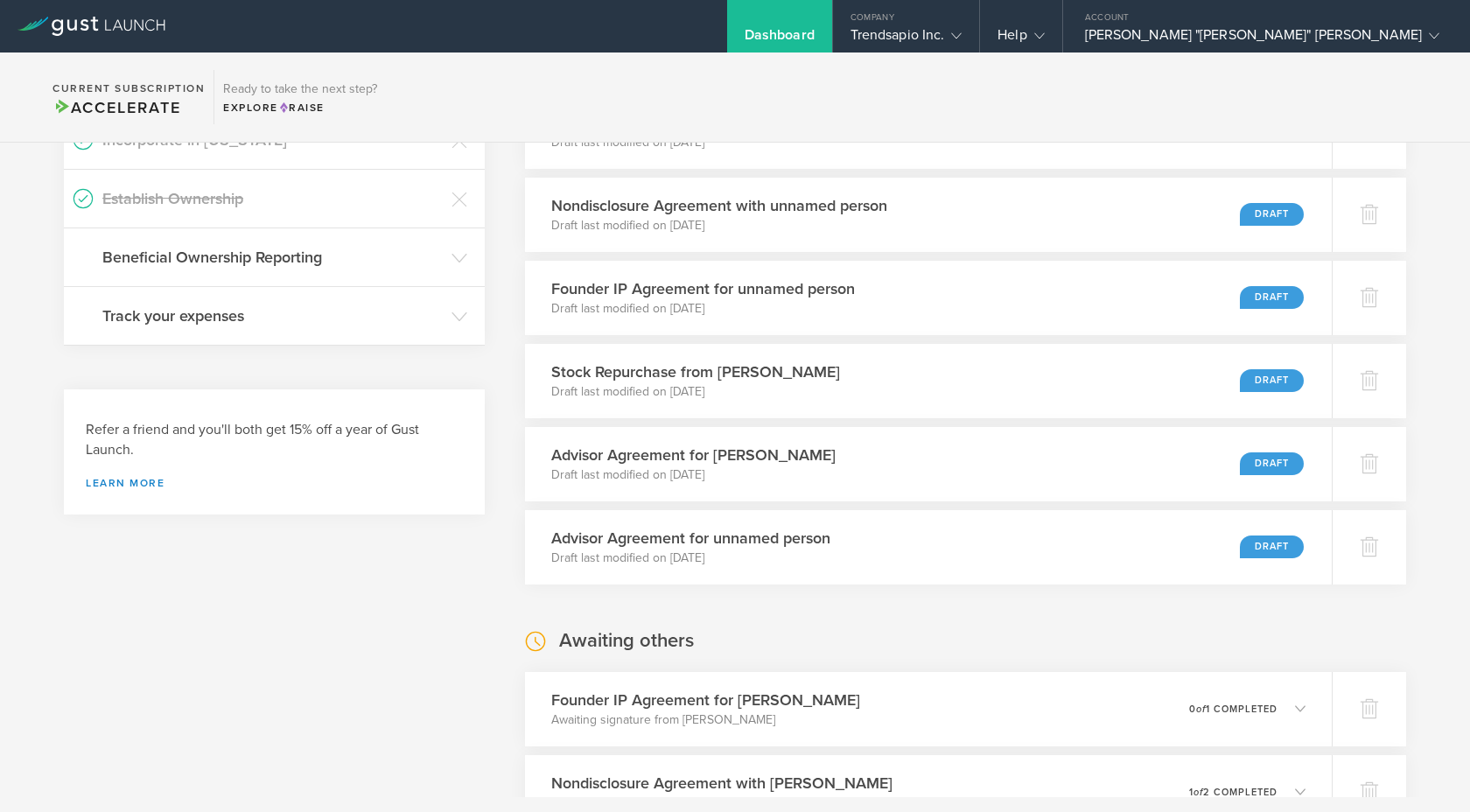
scroll to position [0, 0]
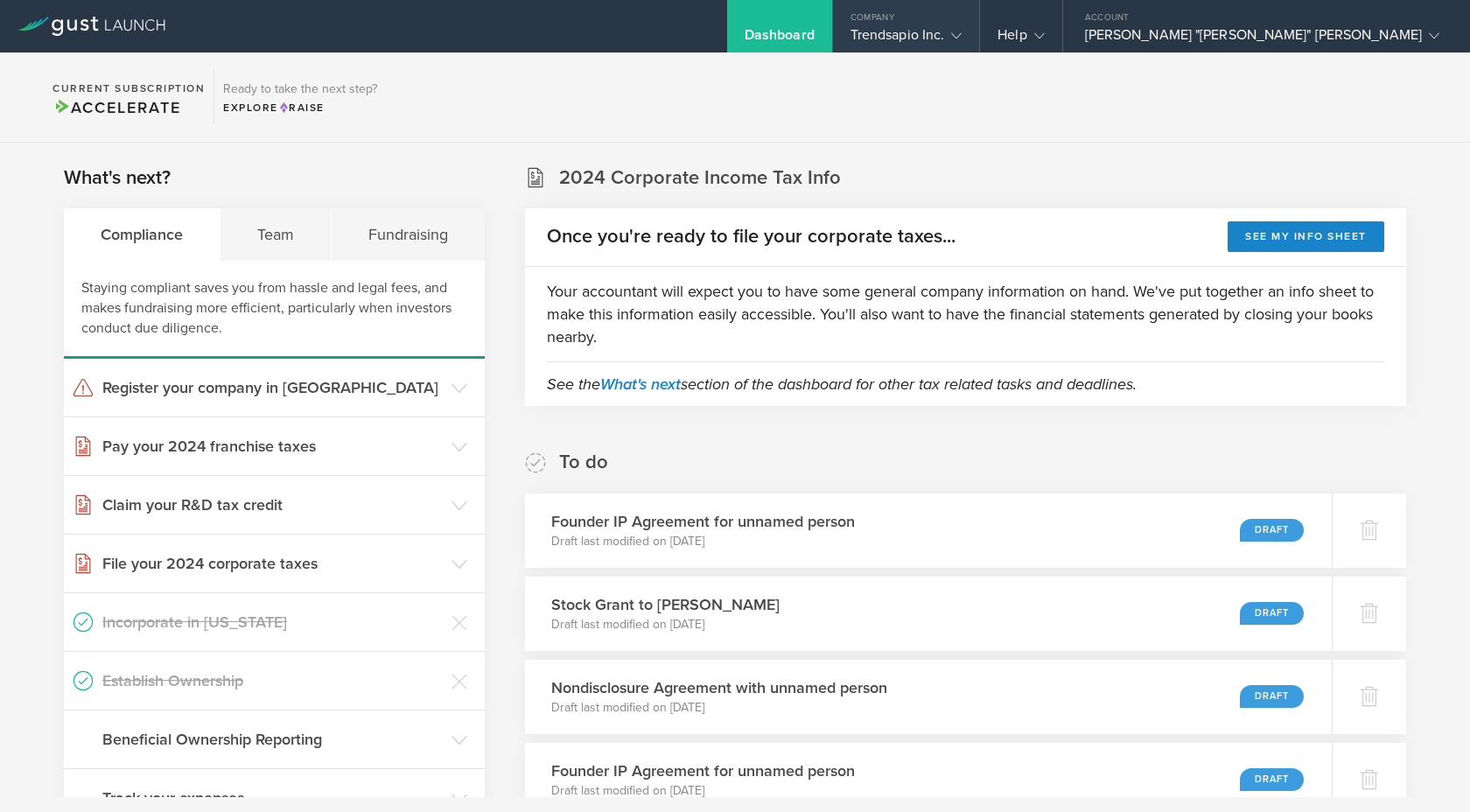
click at [962, 40] on icon at bounding box center [957, 36] width 11 height 11
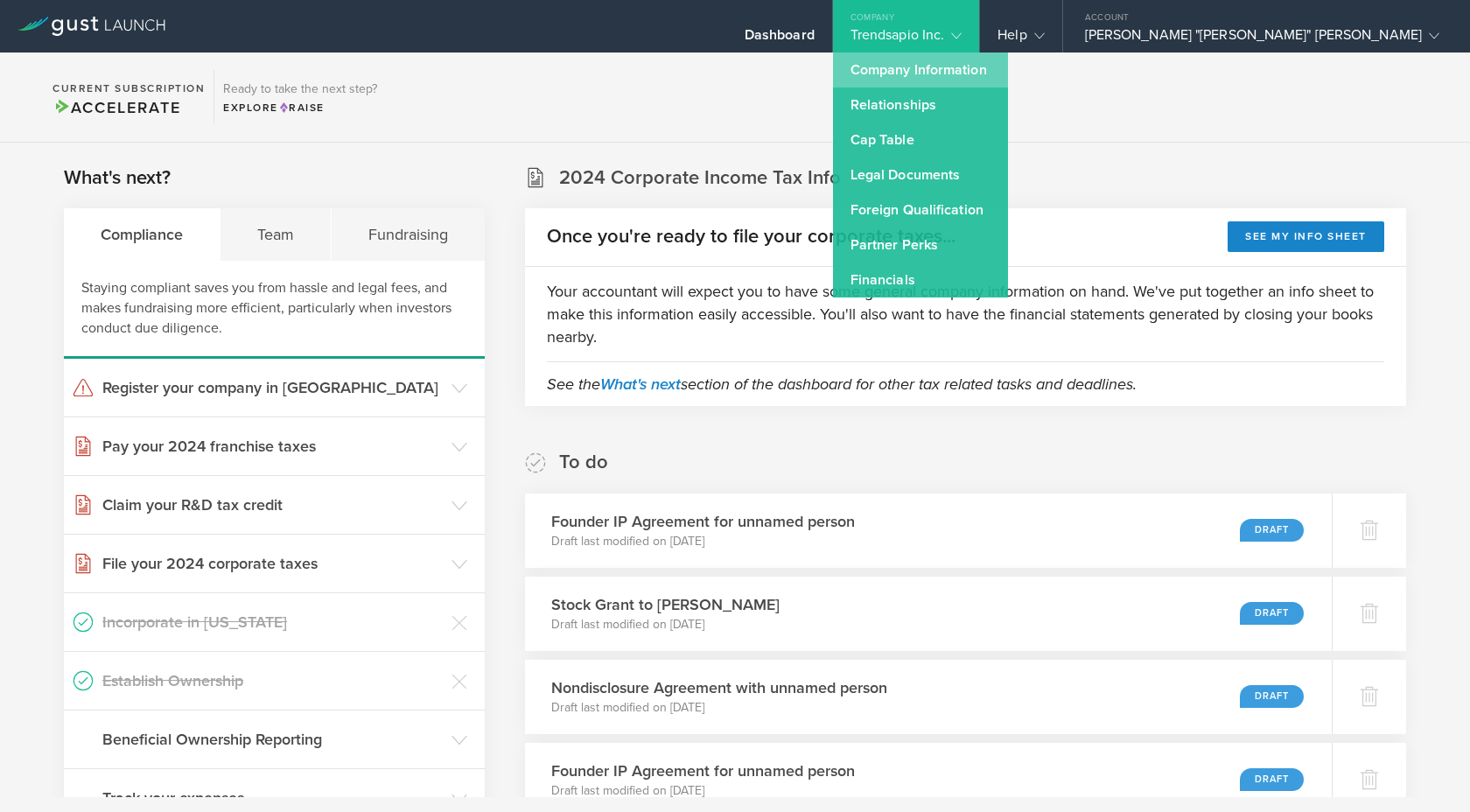
click at [1008, 85] on link "Company Information" at bounding box center [921, 70] width 175 height 35
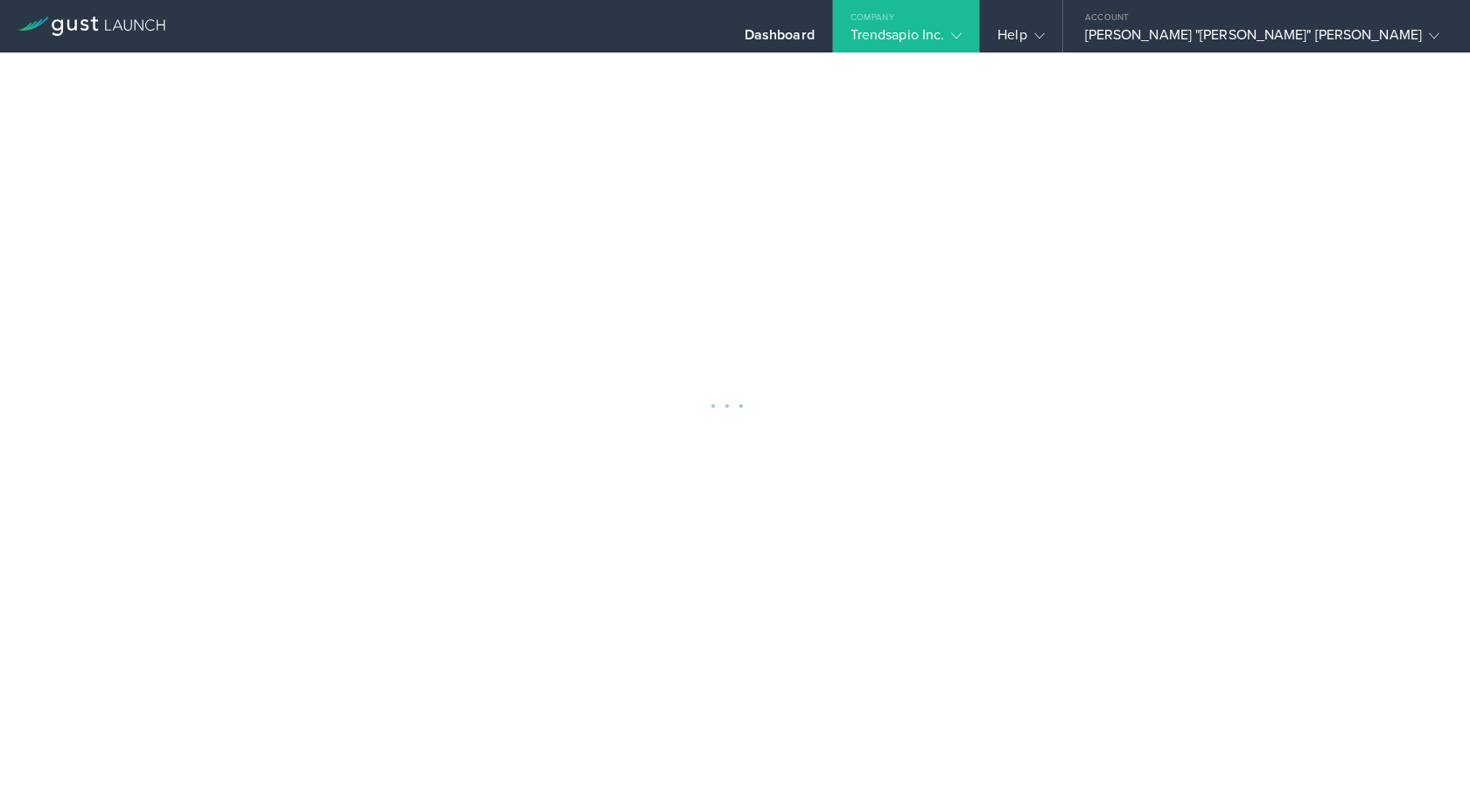
click at [963, 45] on div "Trendsapio Inc." at bounding box center [907, 39] width 112 height 26
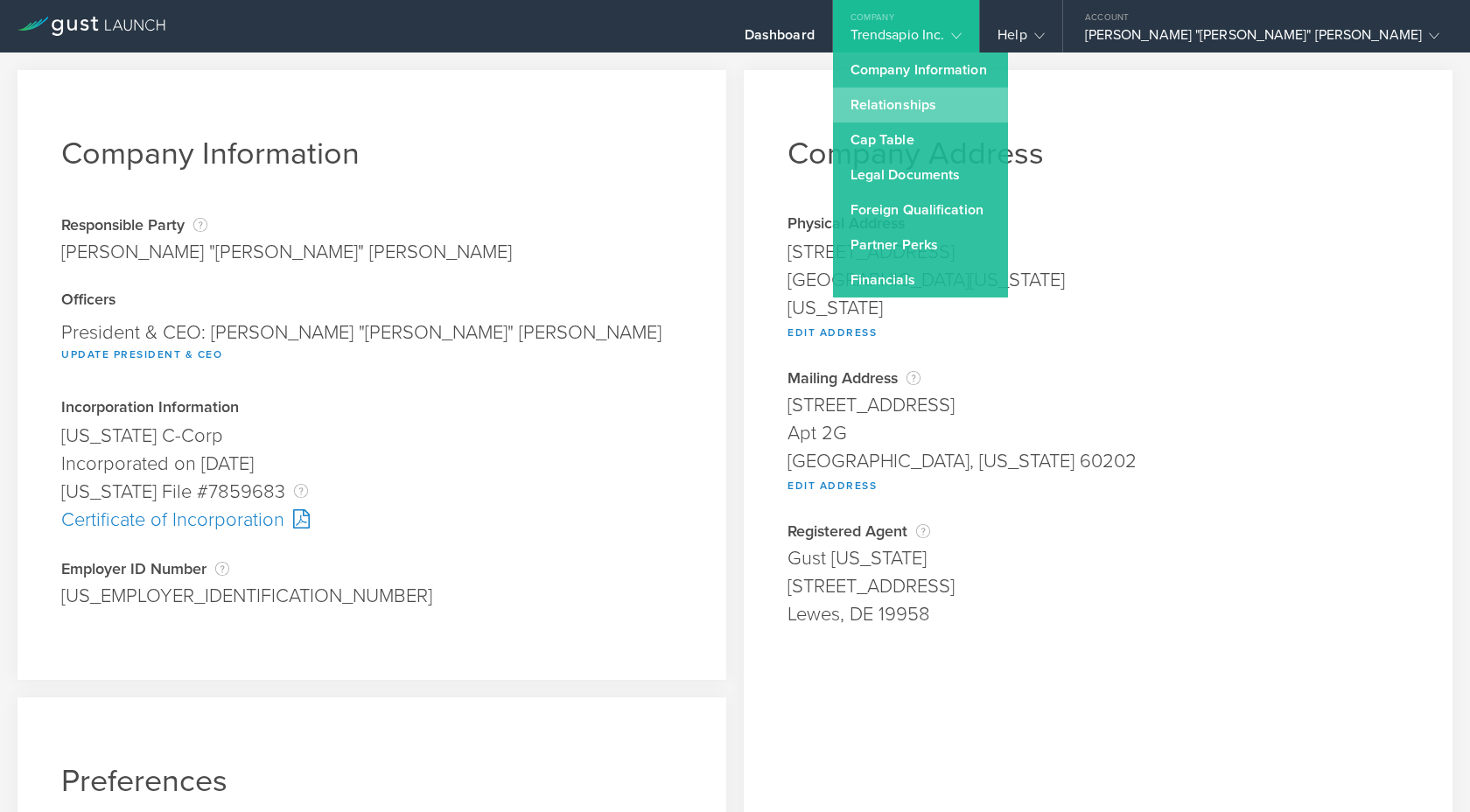
click at [1008, 120] on link "Relationships" at bounding box center [921, 105] width 175 height 35
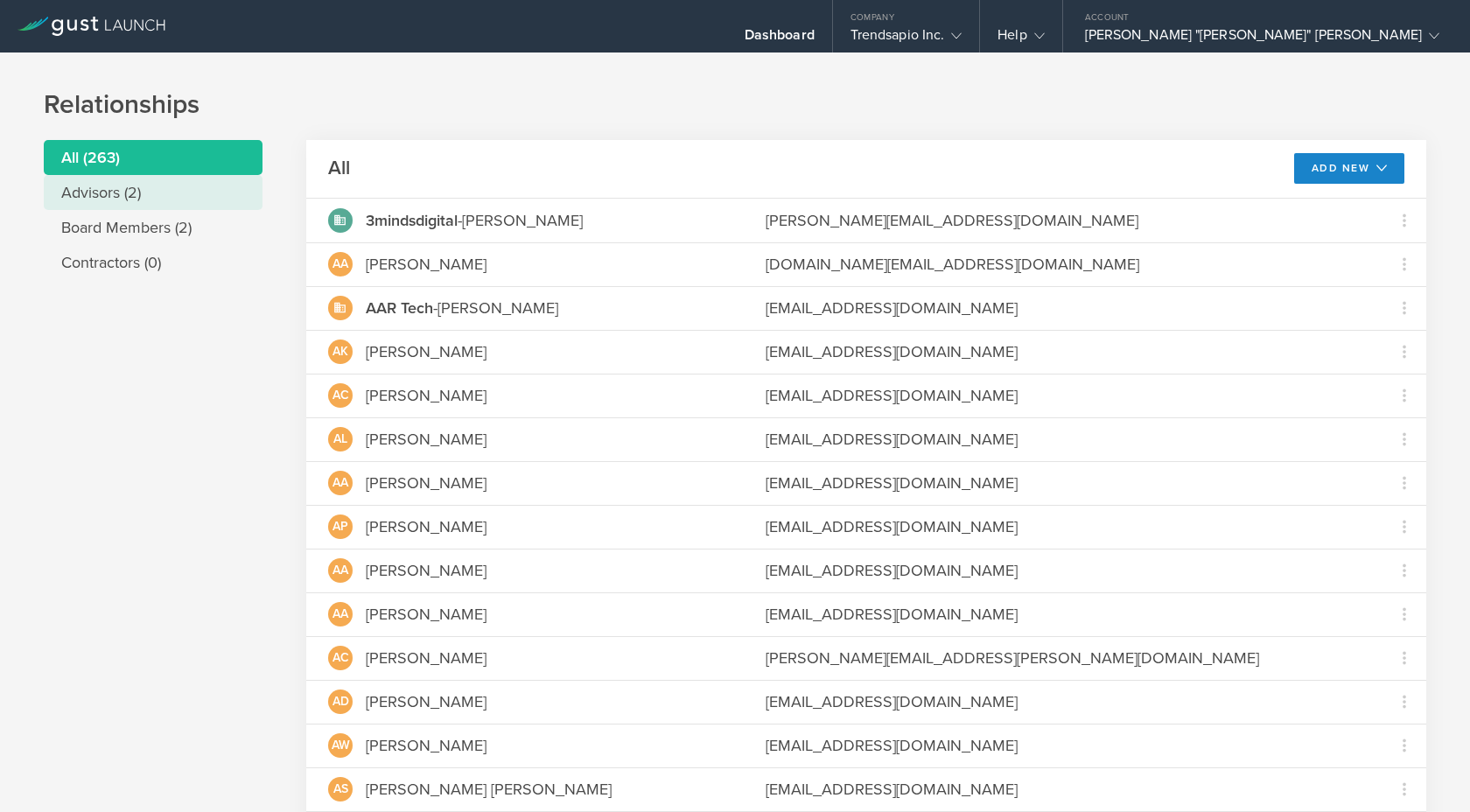
click at [127, 196] on li "Advisors (2)" at bounding box center [153, 193] width 218 height 35
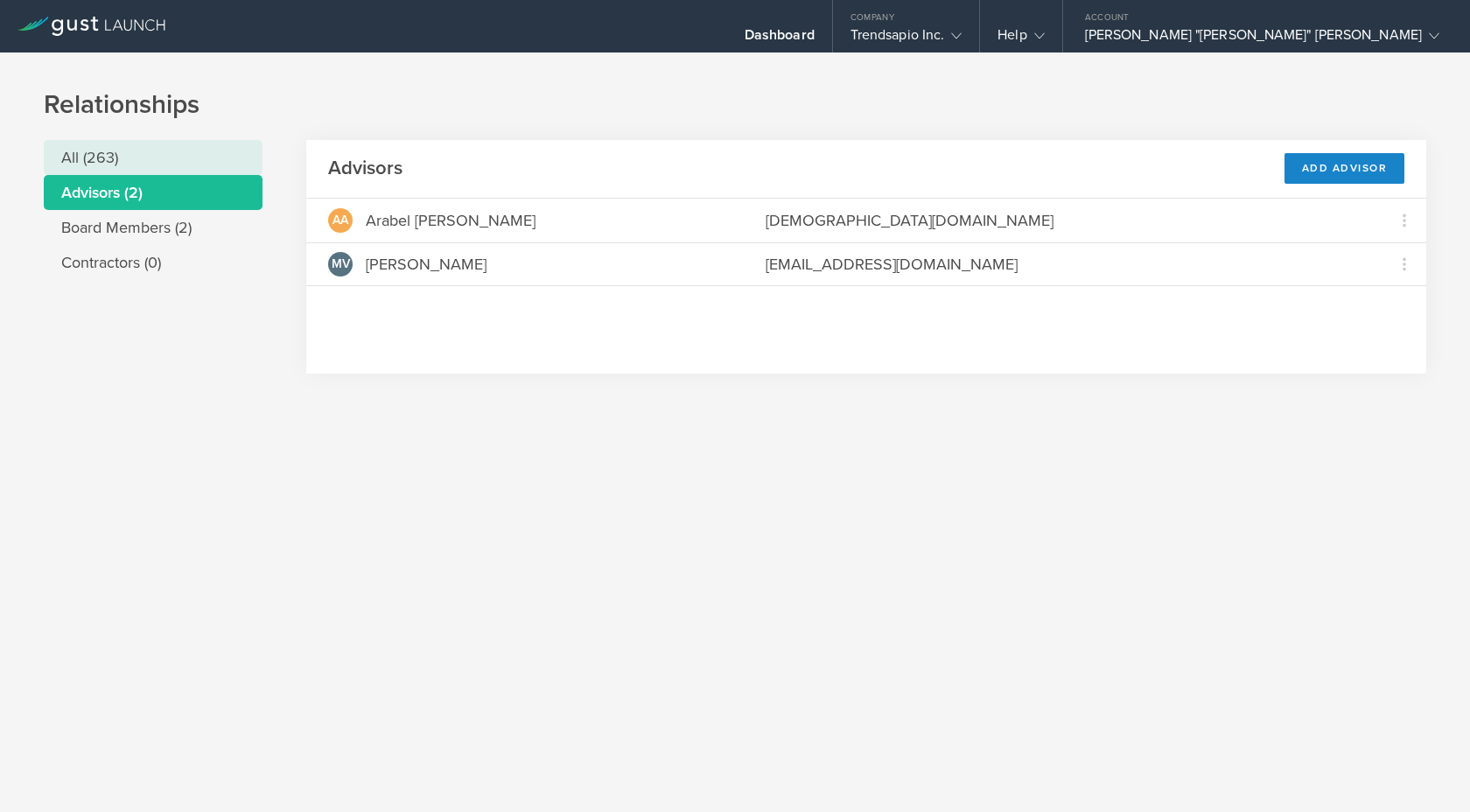
click at [128, 164] on li "All (263)" at bounding box center [153, 158] width 218 height 35
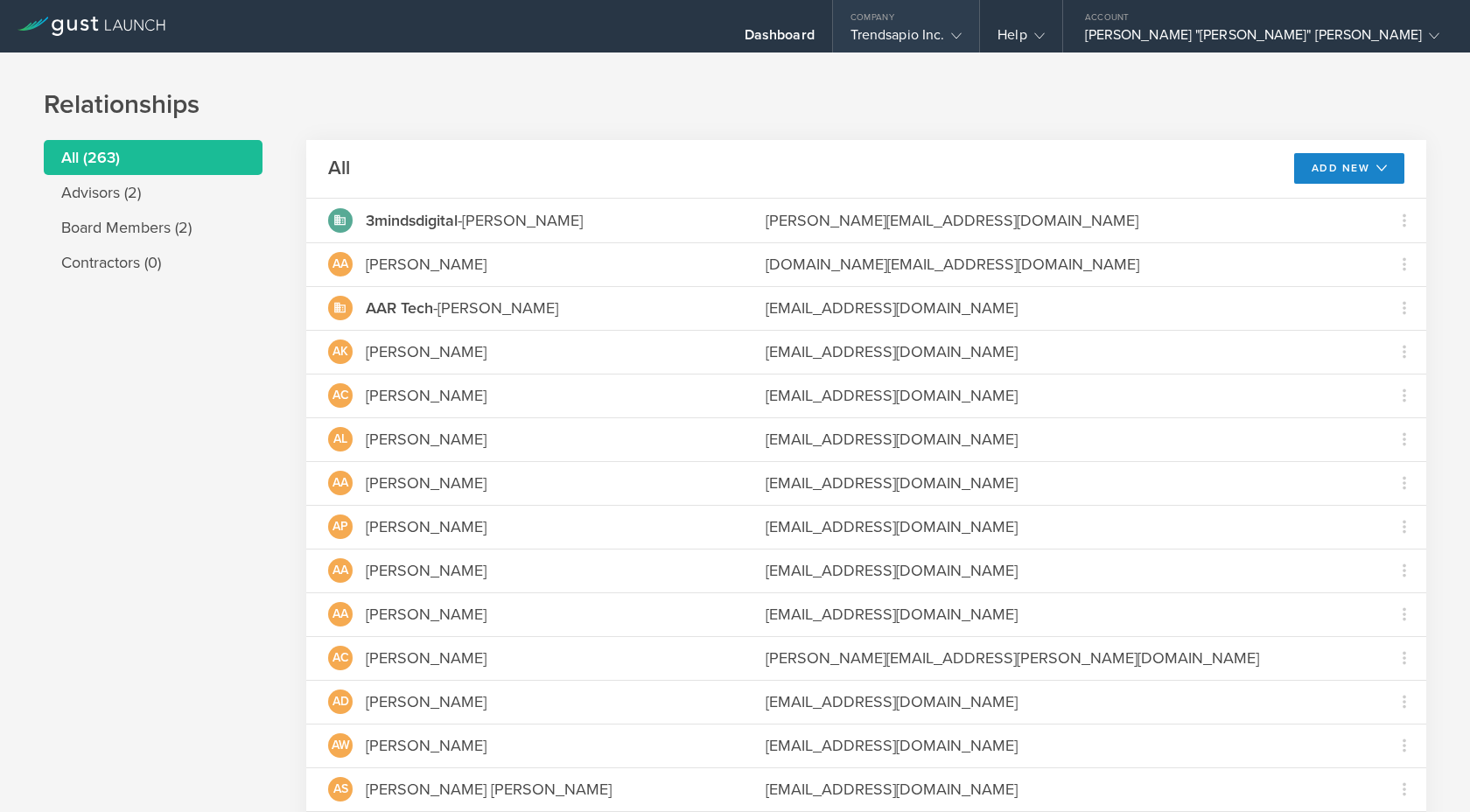
click at [962, 36] on icon at bounding box center [957, 36] width 11 height 11
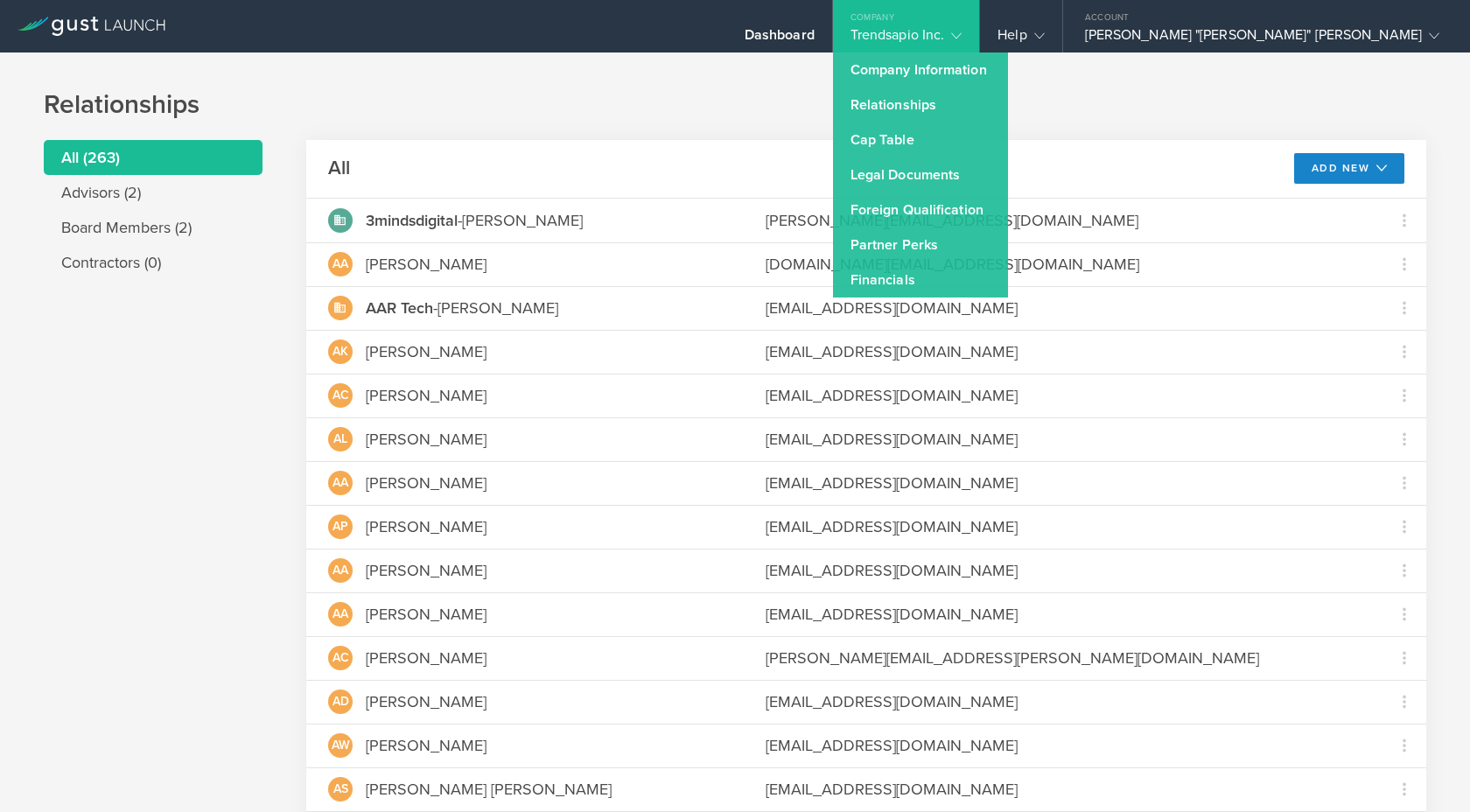
click at [932, 89] on h1 "Relationships" at bounding box center [735, 105] width 1382 height 35
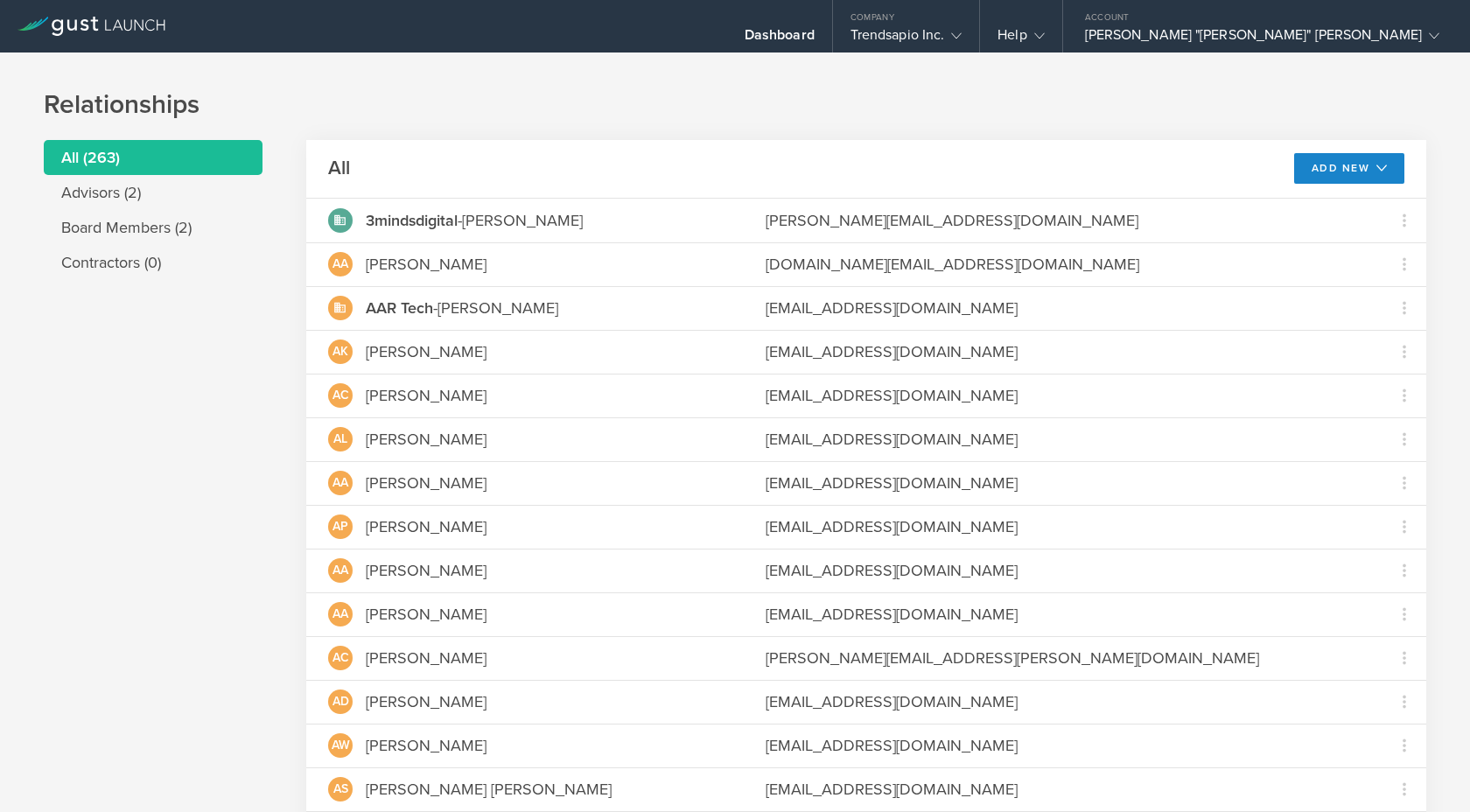
click at [1195, 89] on h1 "Relationships" at bounding box center [735, 105] width 1382 height 35
